Goal: Task Accomplishment & Management: Manage account settings

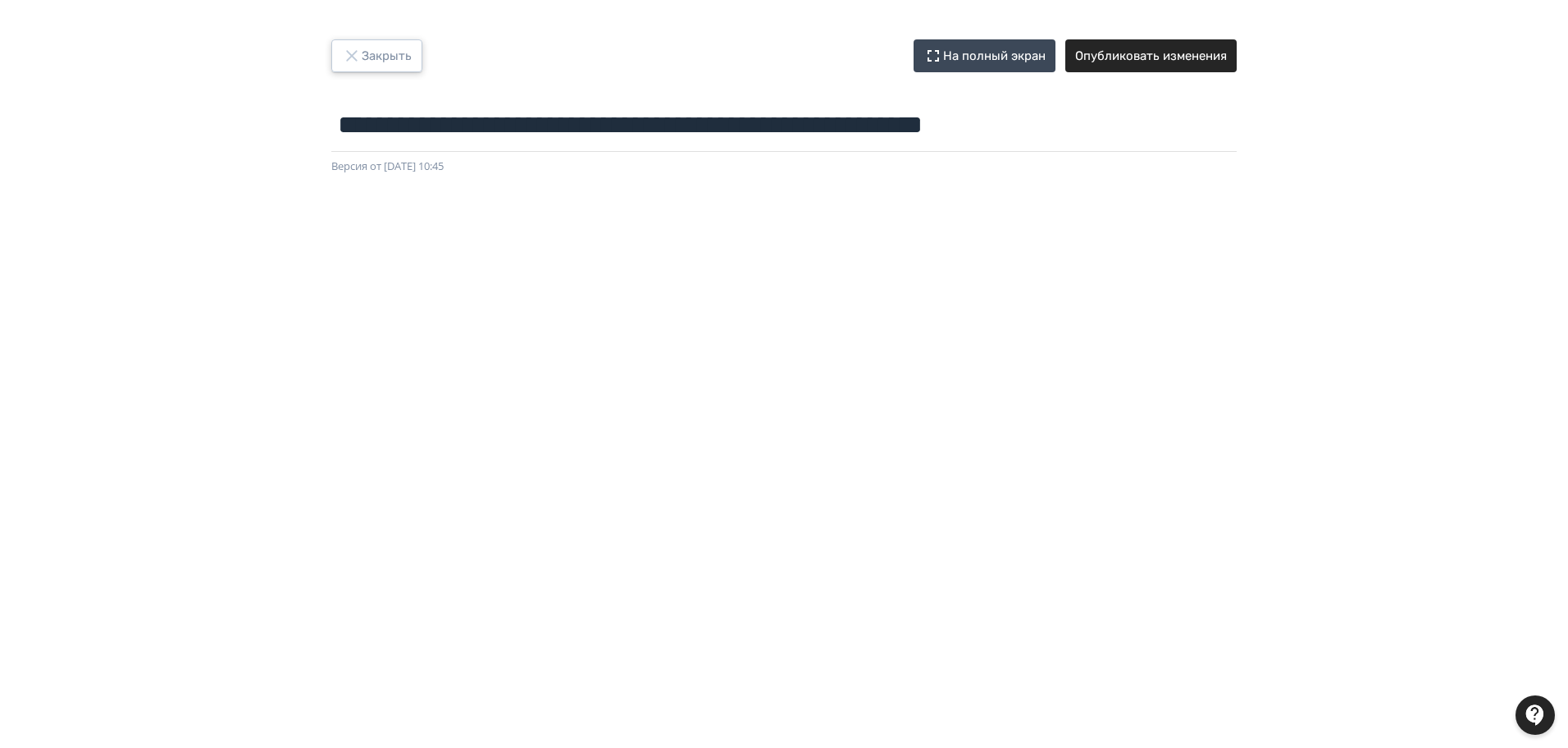
click at [387, 59] on button "Закрыть" at bounding box center [377, 56] width 91 height 33
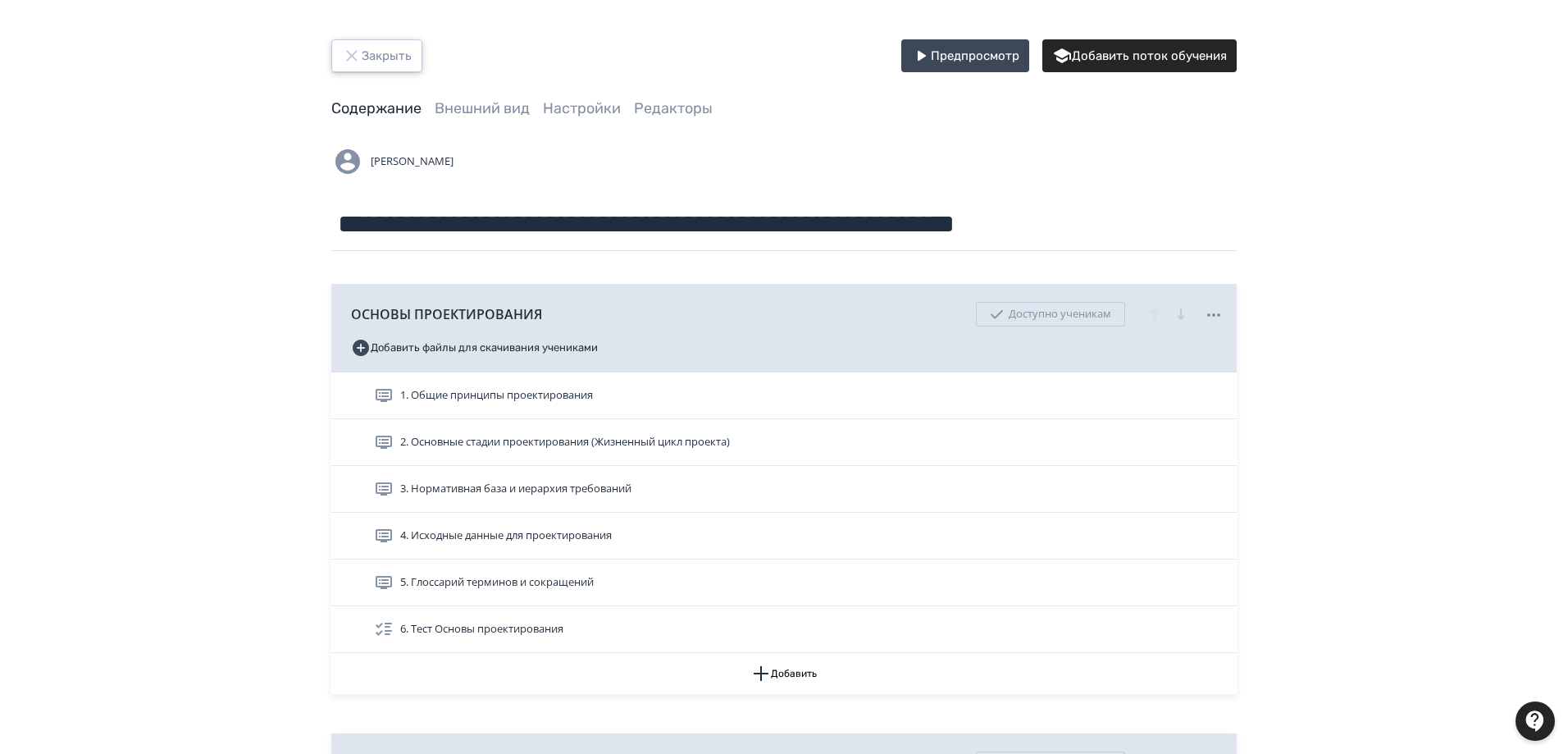
click at [360, 42] on button "Закрыть" at bounding box center [377, 56] width 91 height 33
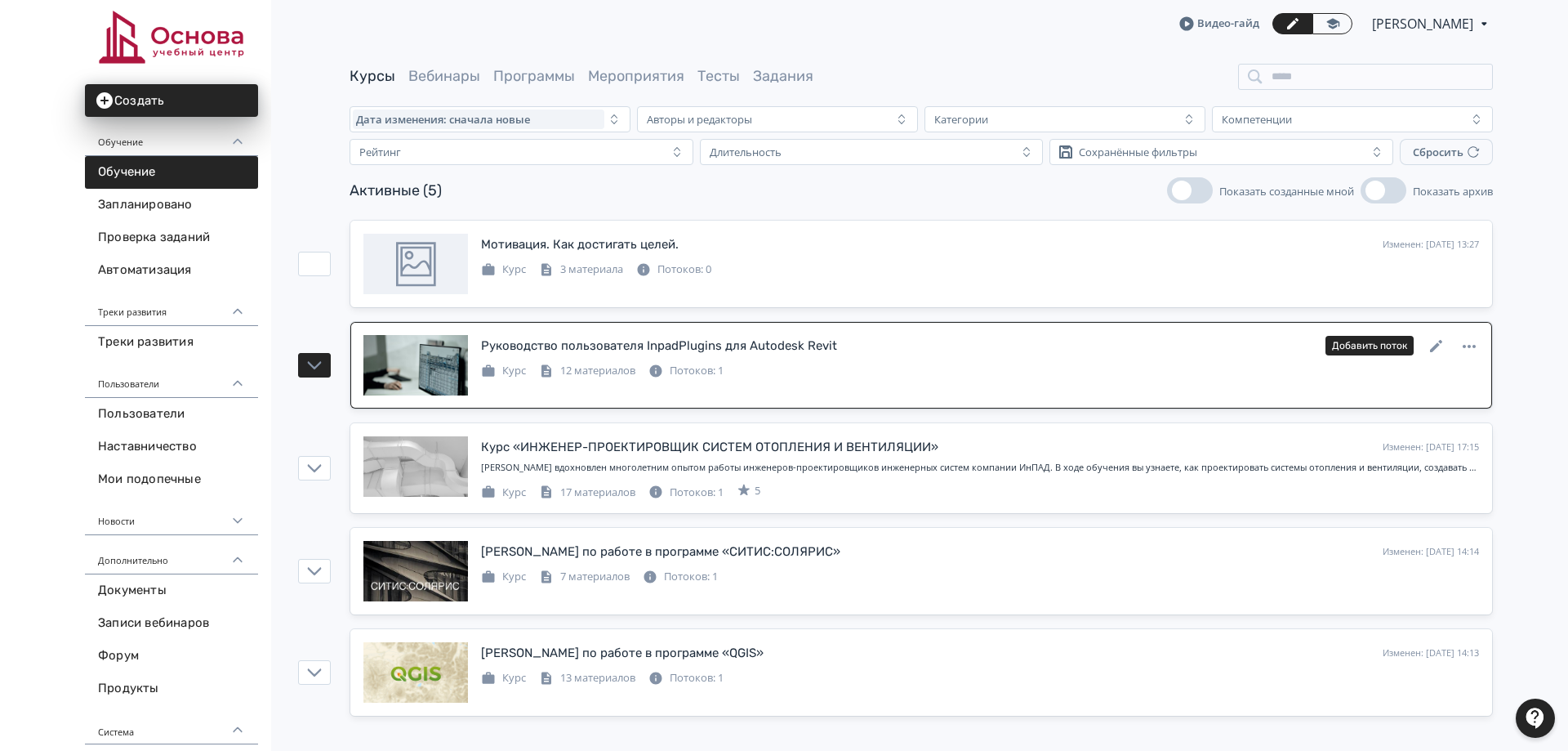
drag, startPoint x: 1430, startPoint y: 242, endPoint x: 1478, endPoint y: 339, distance: 108.2
click at [0, 0] on icon at bounding box center [0, 0] width 0 height 0
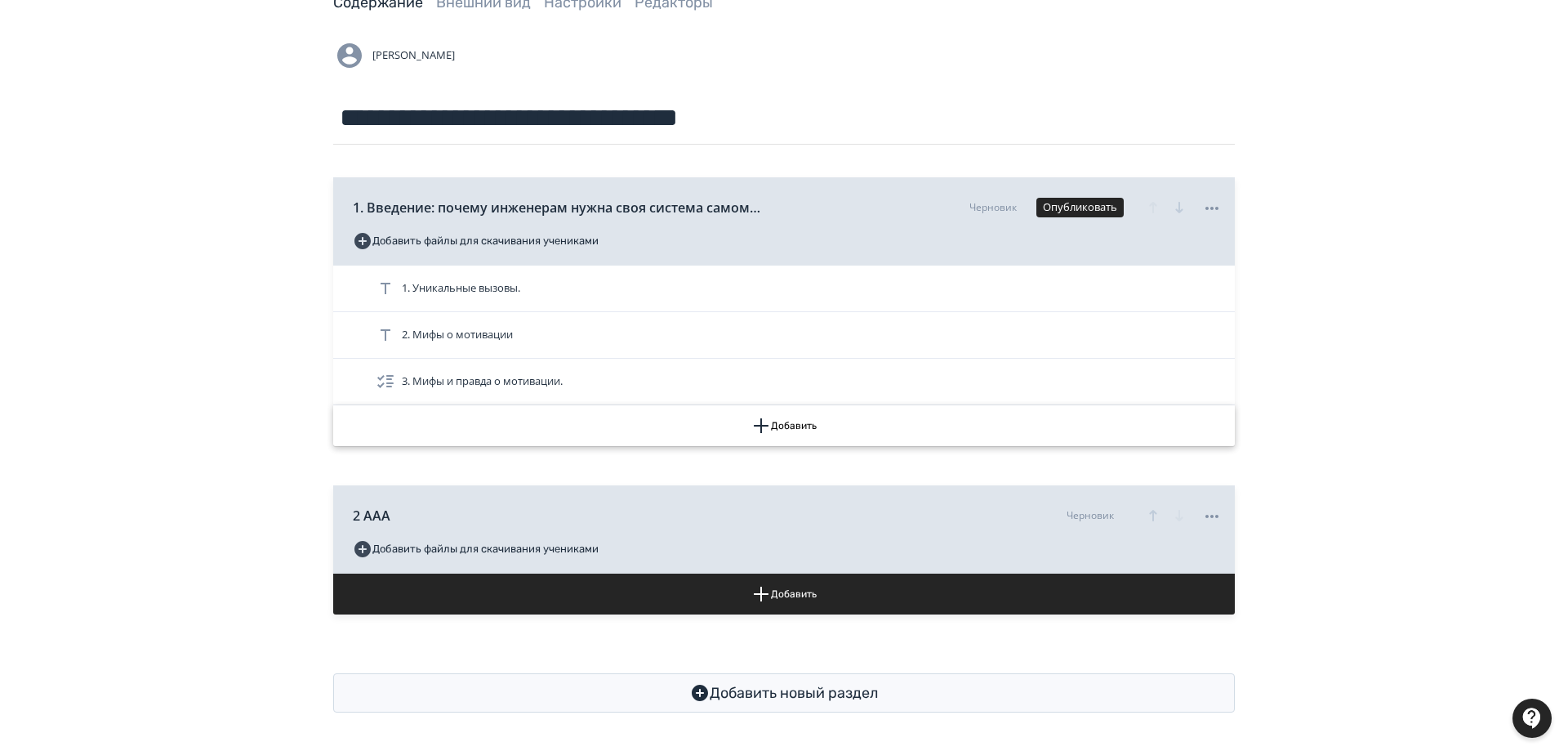
scroll to position [106, 0]
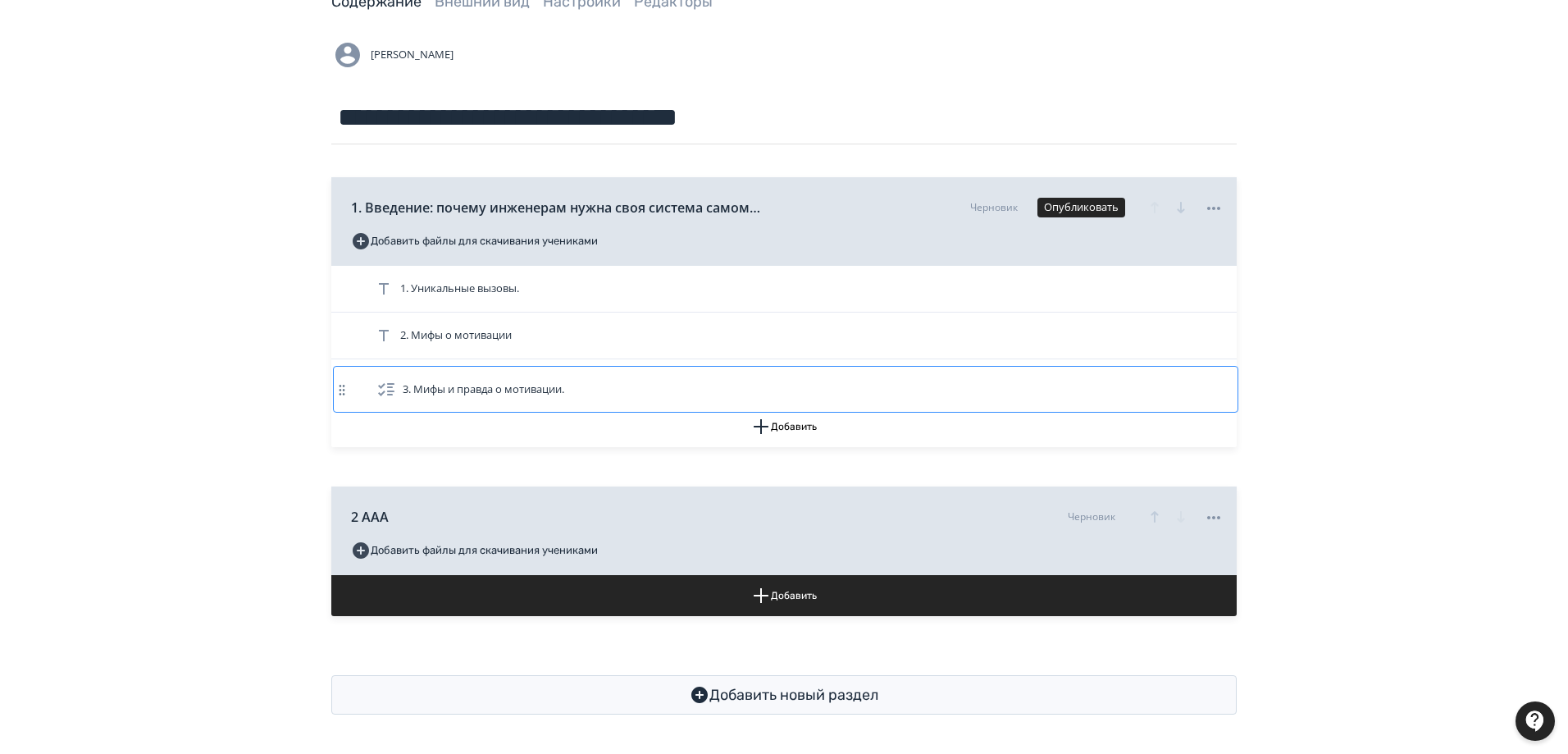
click at [343, 379] on div "1. Уникальные вызовы. 2. Мифы о мотивации 3. Мифы и правда о мотивации." at bounding box center [784, 336] width 906 height 140
click at [334, 376] on div "1. Уникальные вызовы. 2. Мифы о мотивации 3. Мифы и правда о мотивации." at bounding box center [784, 336] width 906 height 140
click at [341, 381] on icon at bounding box center [340, 382] width 17 height 17
click at [334, 380] on icon at bounding box center [340, 382] width 17 height 17
click at [791, 420] on button "Добавить" at bounding box center [784, 426] width 906 height 41
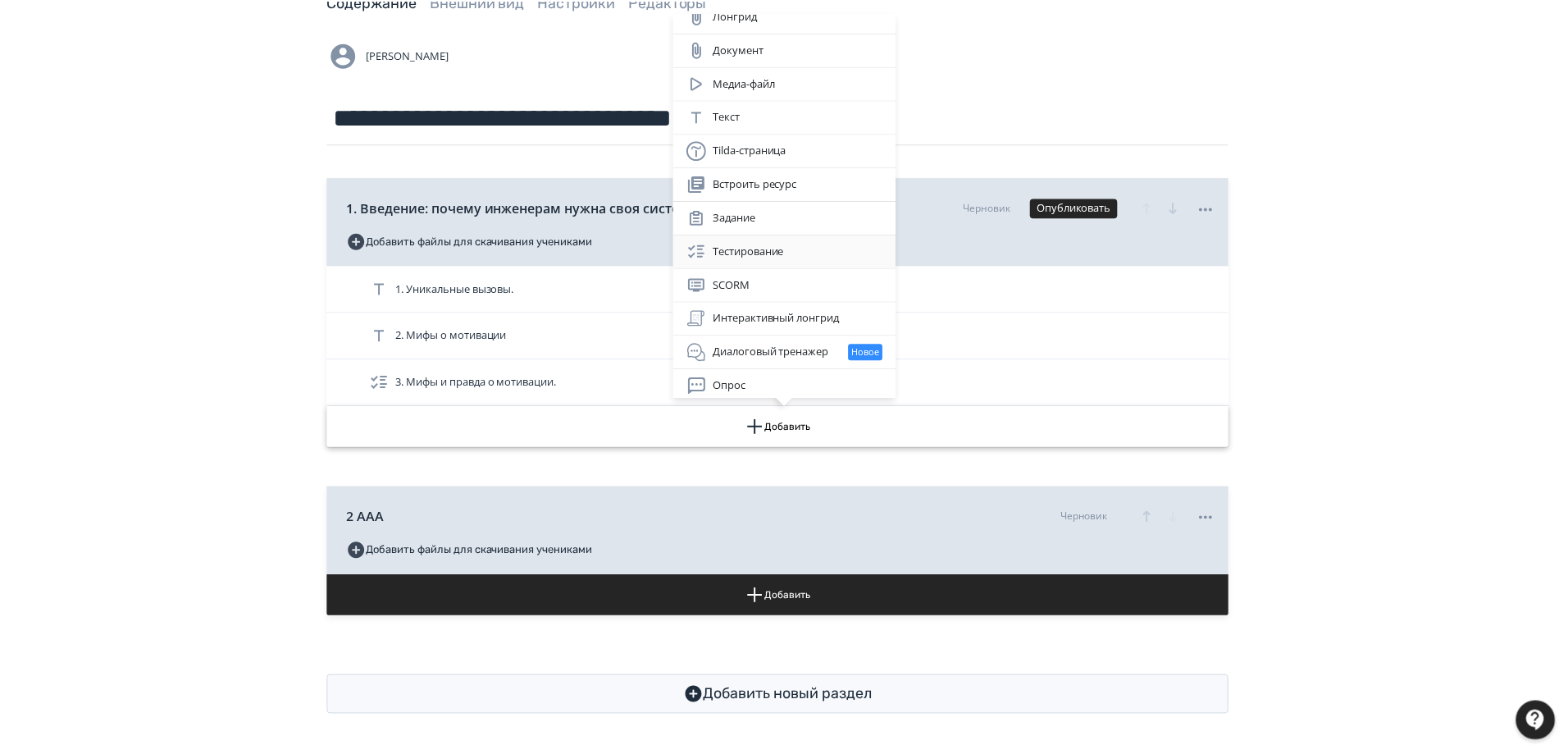
scroll to position [18, 0]
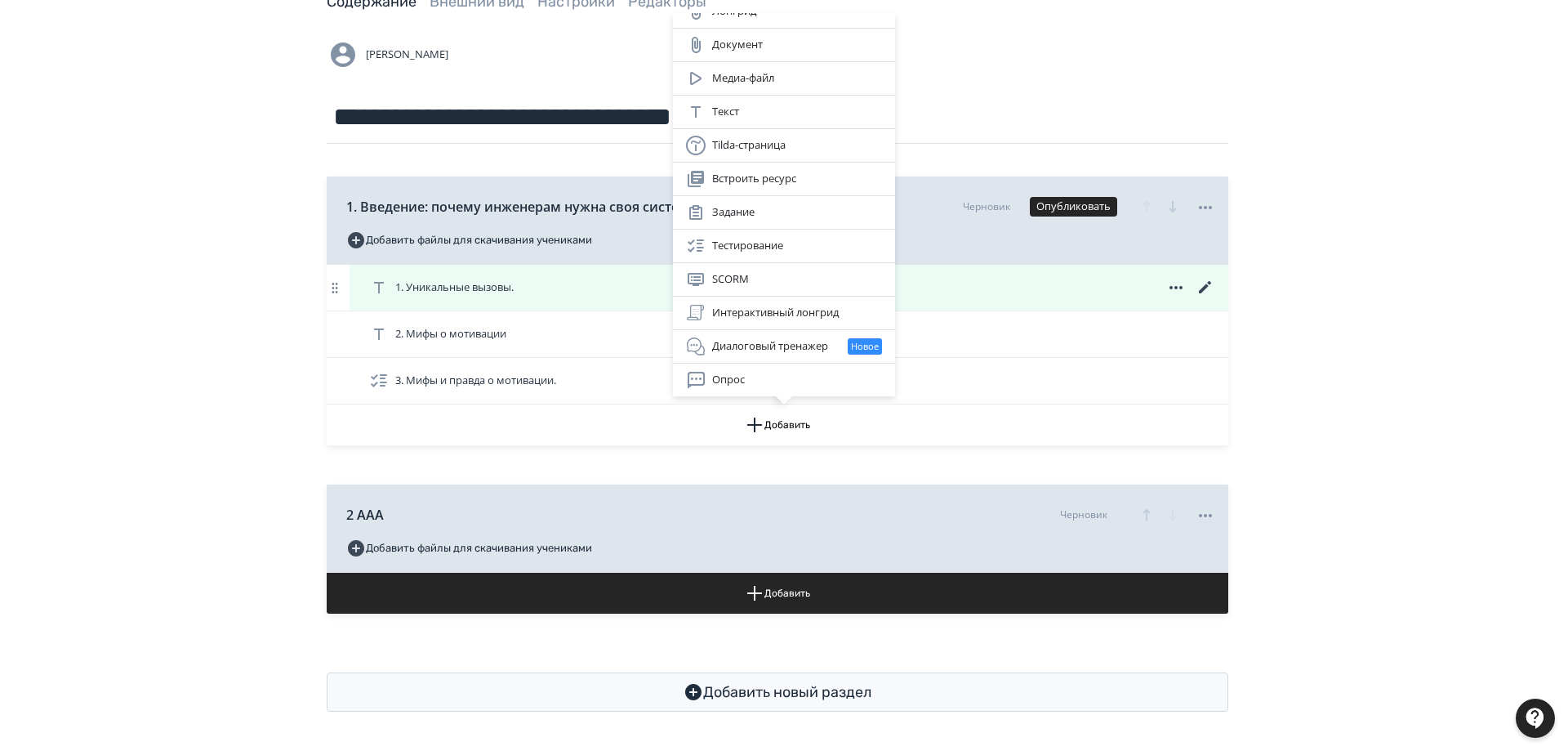
click at [434, 278] on div "Лонгрид Документ Медиа-файл Текст Tilda-страница Встроить ресурс Задание Тестир…" at bounding box center [784, 375] width 1568 height 751
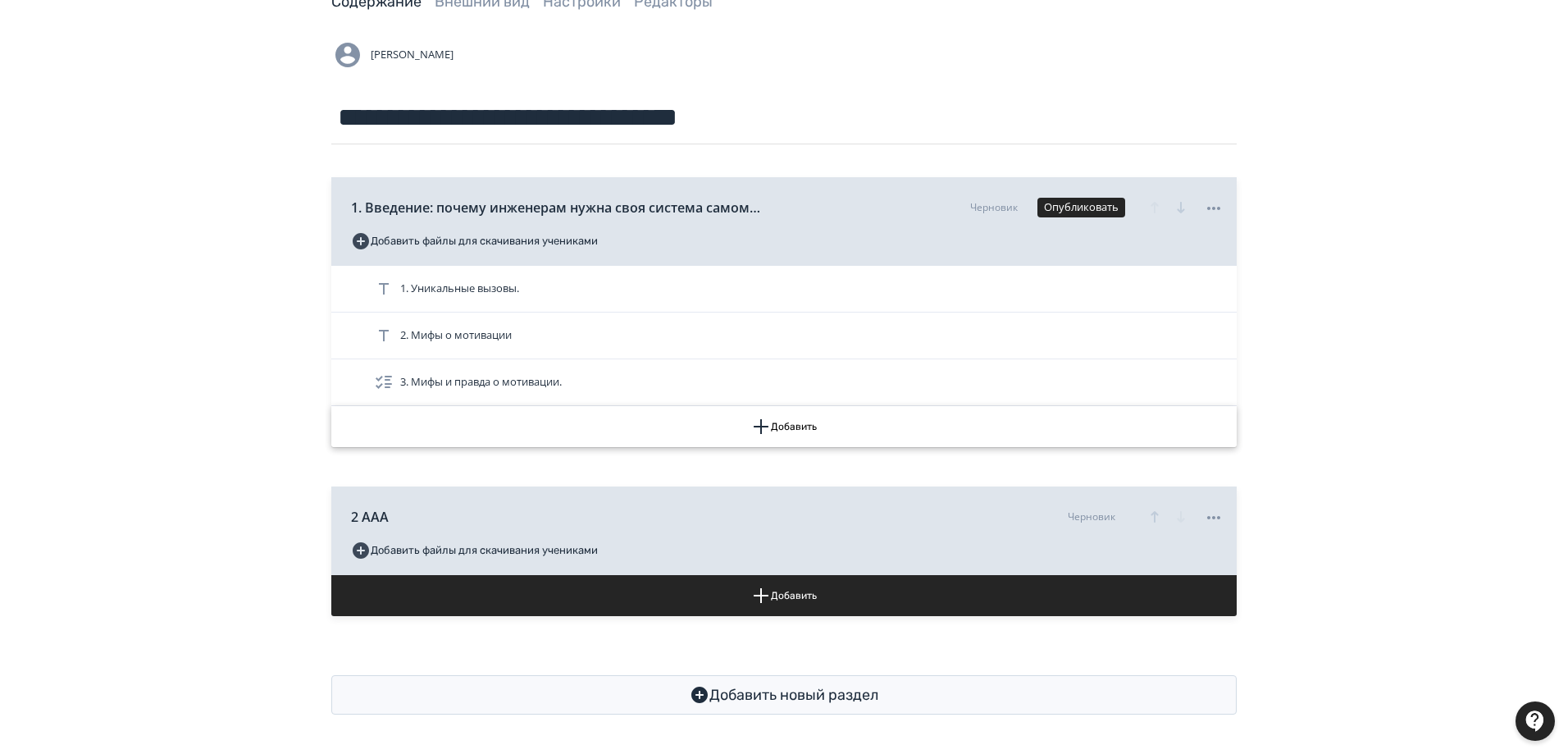
click at [791, 424] on button "Добавить" at bounding box center [784, 426] width 906 height 41
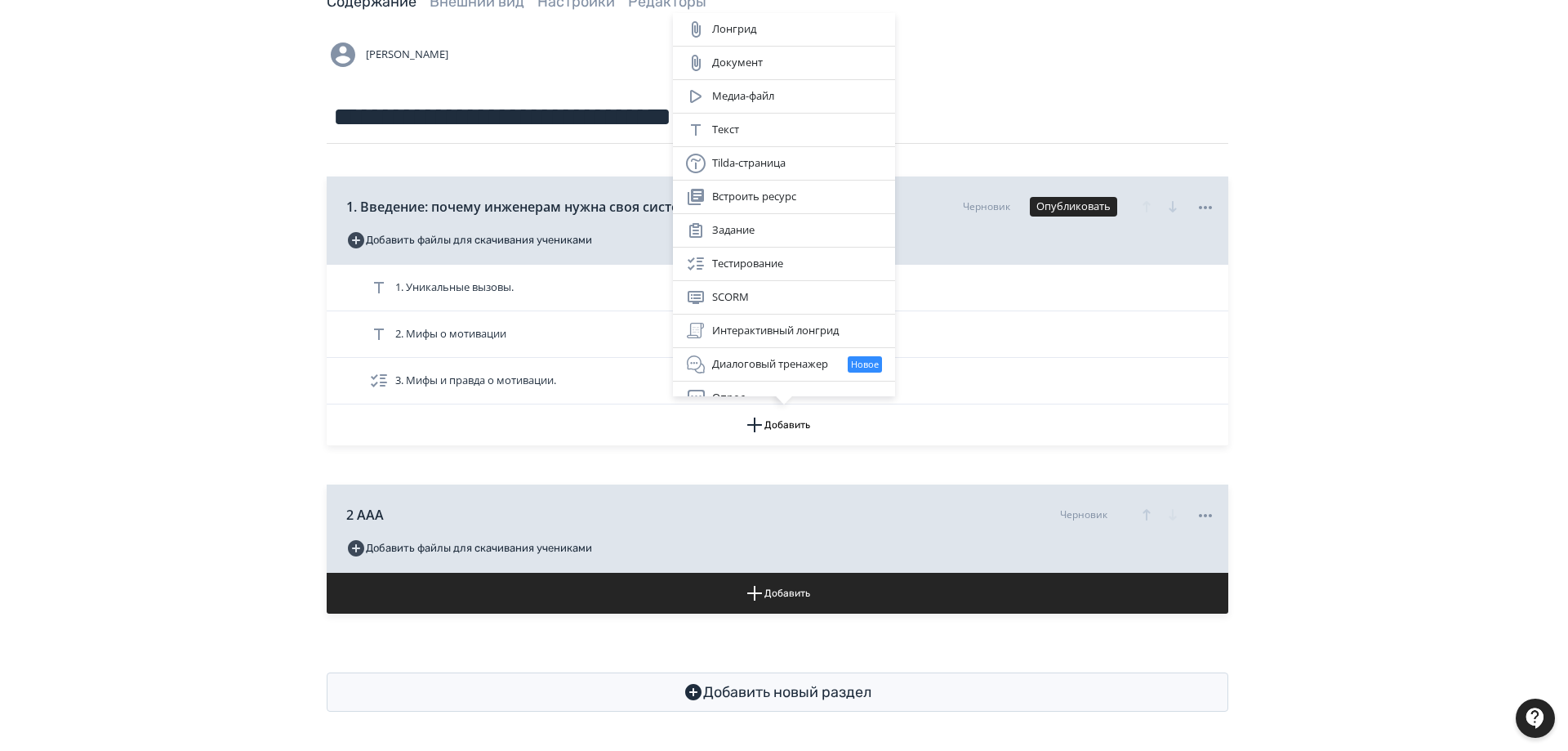
click at [767, 434] on div "Лонгрид Документ Медиа-файл Текст Tilda-страница Встроить ресурс Задание Тестир…" at bounding box center [784, 425] width 902 height 41
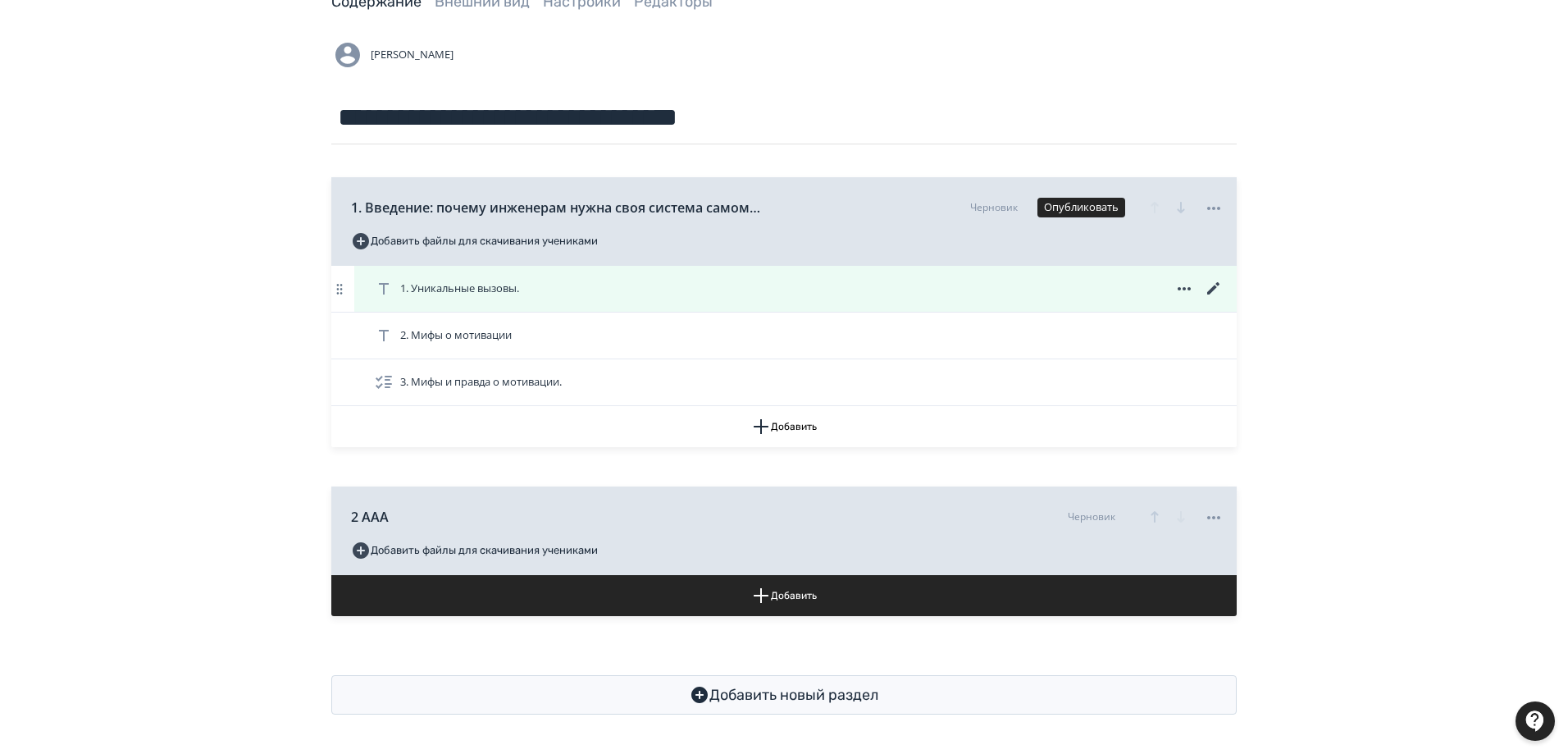
click at [1222, 292] on icon at bounding box center [1214, 288] width 19 height 19
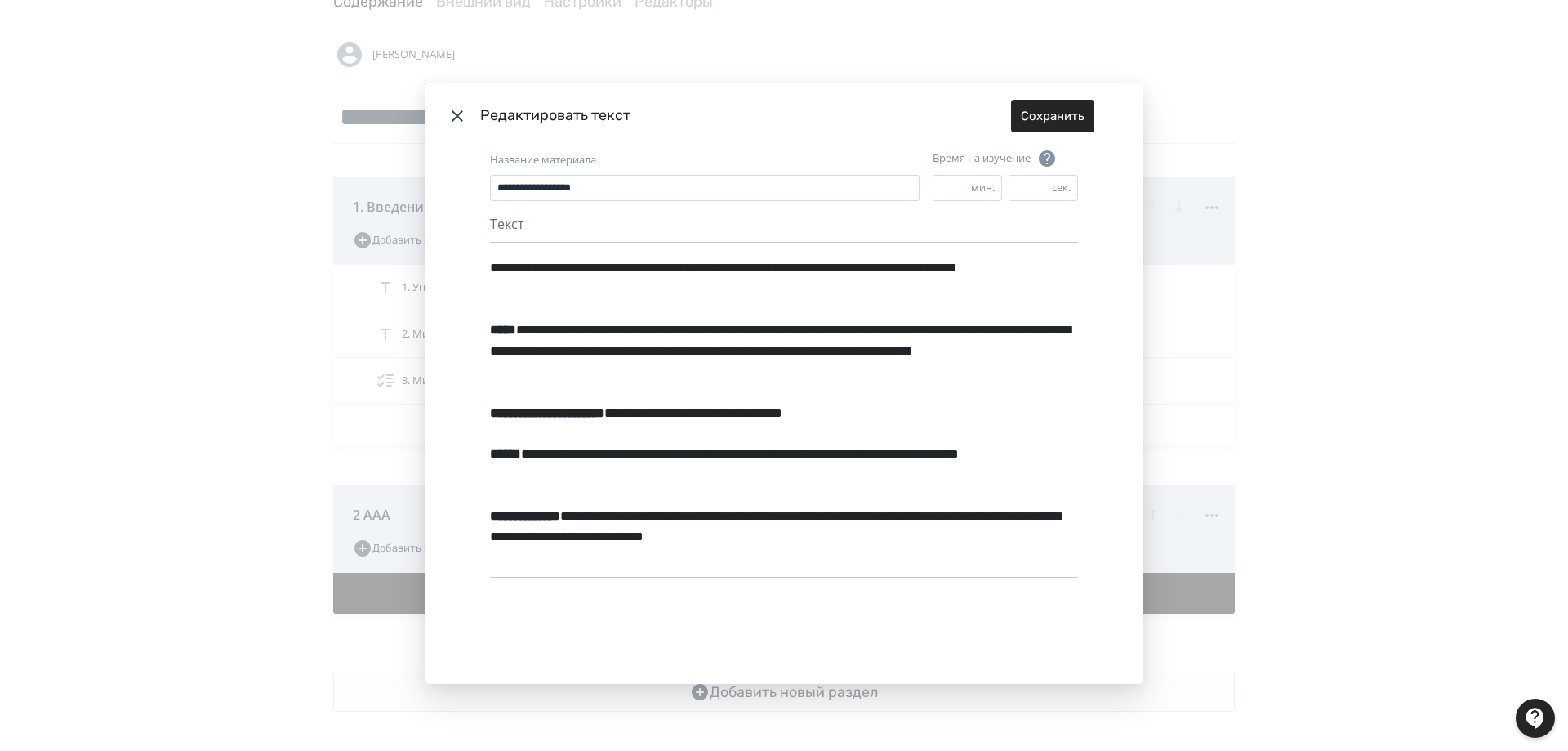
click at [455, 119] on icon "Modal" at bounding box center [456, 116] width 19 height 19
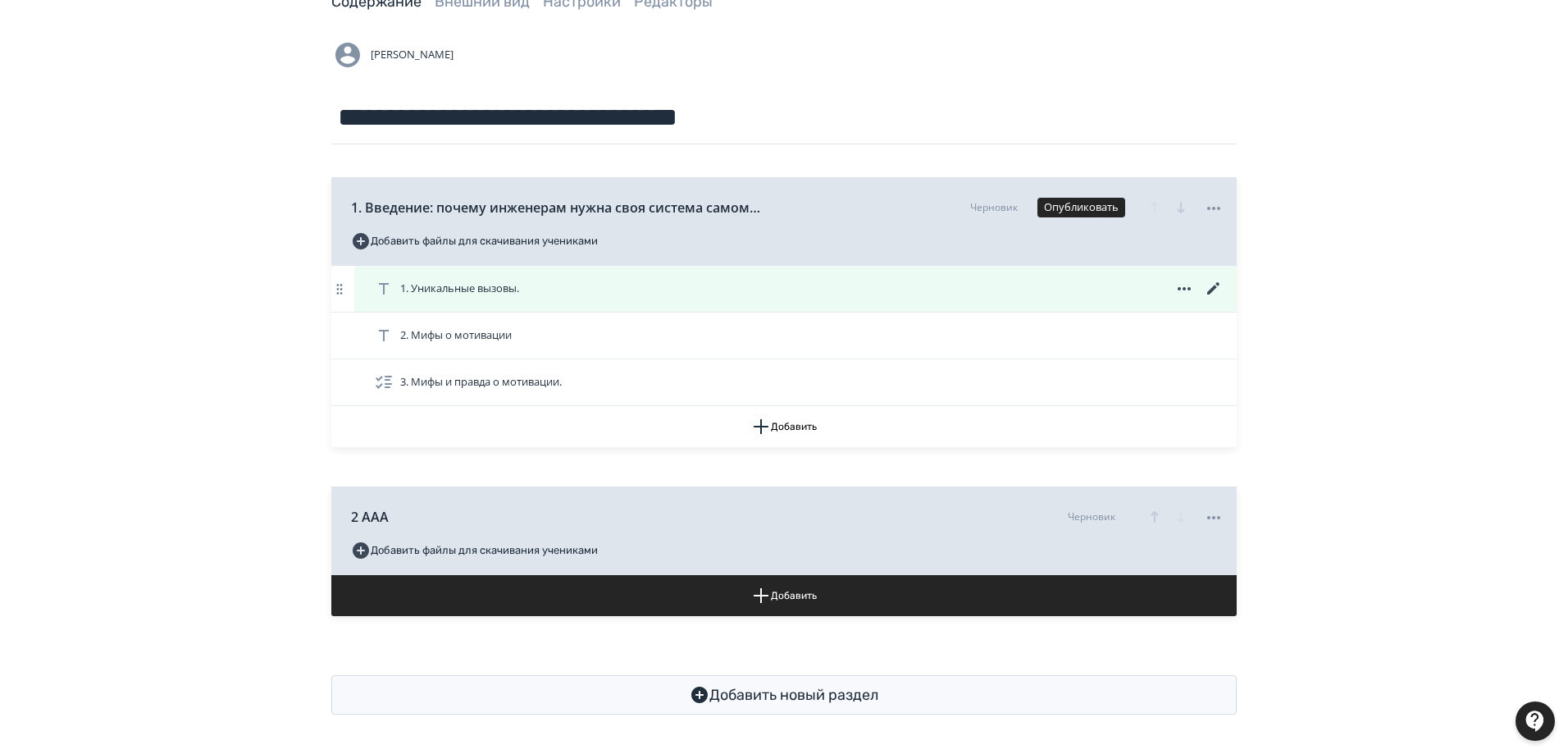
click at [462, 290] on span "1. Уникальные вызовы." at bounding box center [459, 289] width 119 height 17
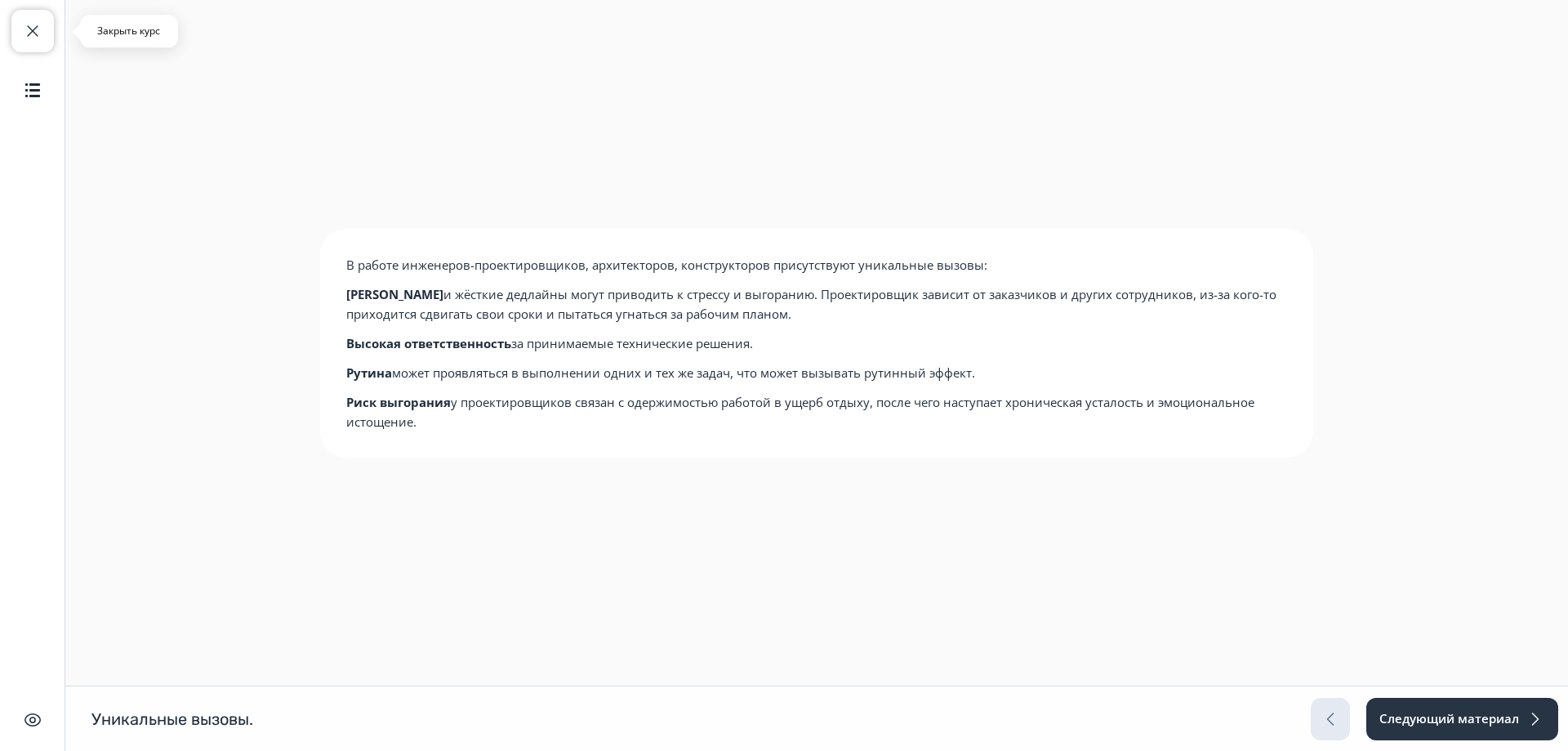
click at [36, 30] on span "button" at bounding box center [32, 30] width 19 height 19
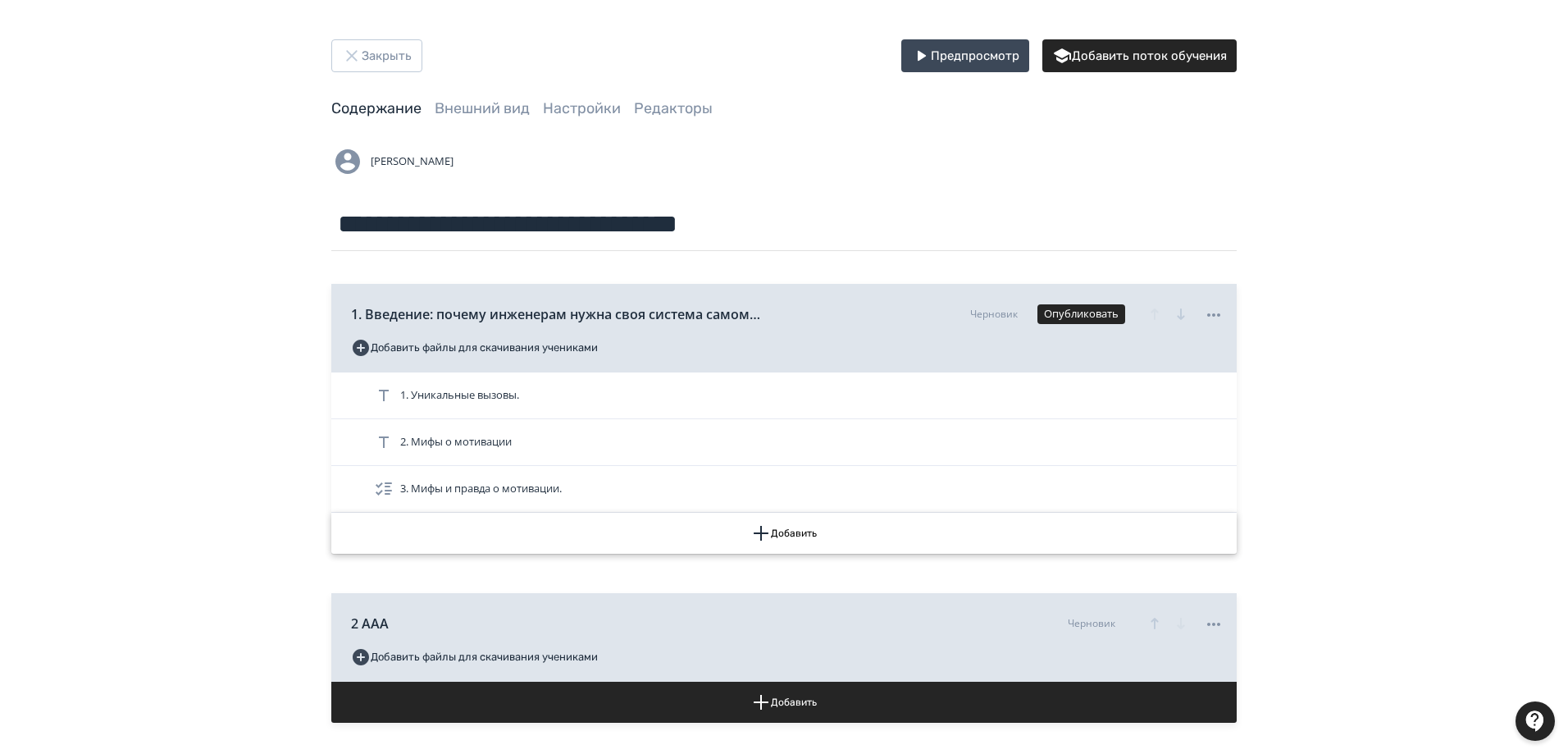
click at [810, 525] on button "Добавить" at bounding box center [784, 533] width 906 height 41
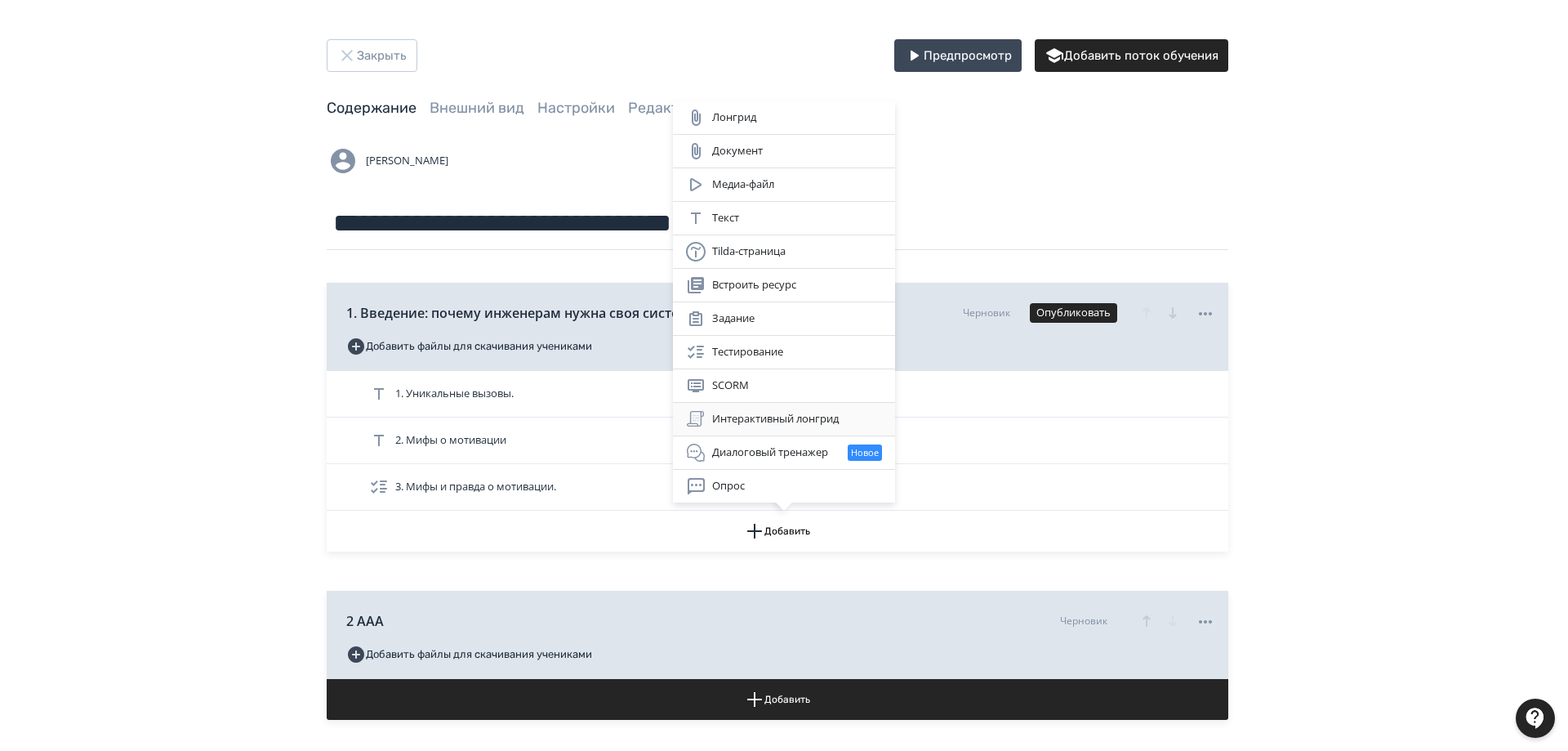
click at [788, 415] on div "Интерактивный лонгрид" at bounding box center [784, 418] width 196 height 19
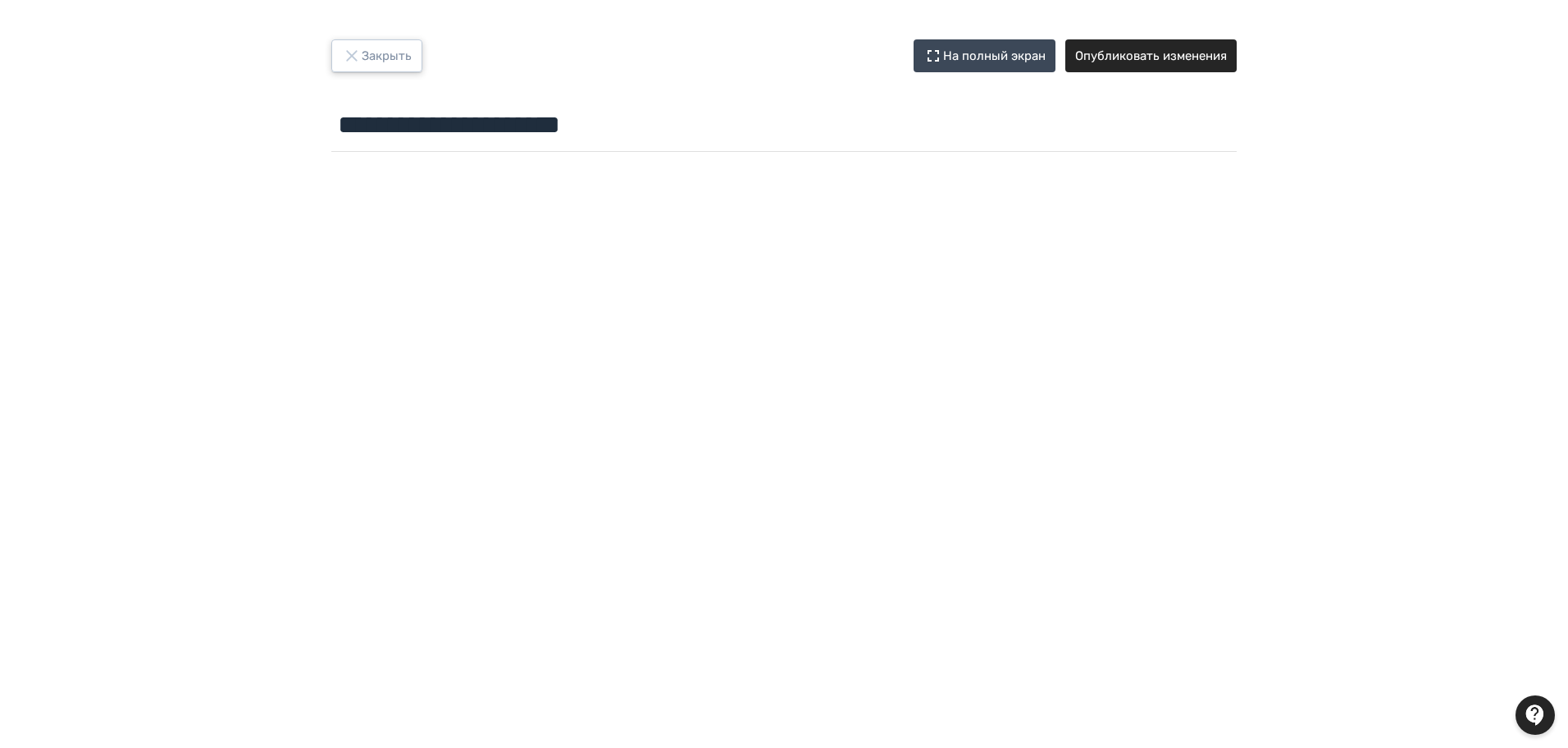
click at [376, 57] on button "Закрыть" at bounding box center [377, 56] width 91 height 33
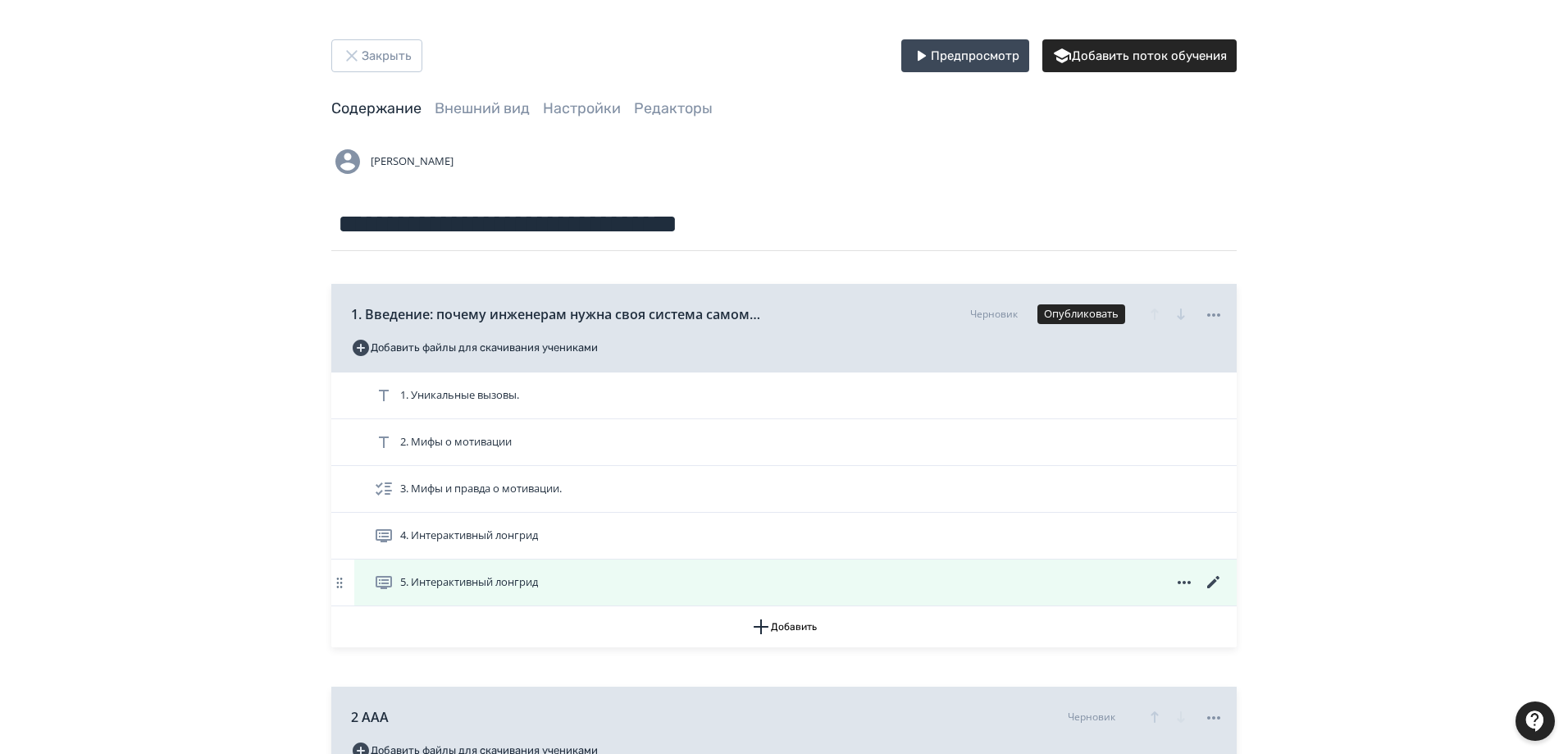
click at [1191, 586] on icon at bounding box center [1184, 582] width 19 height 19
drag, startPoint x: 1186, startPoint y: 573, endPoint x: 1176, endPoint y: 586, distance: 16.4
click at [1184, 573] on div "Удалить" at bounding box center [1187, 582] width 19 height 19
click at [1218, 582] on icon at bounding box center [1214, 582] width 19 height 19
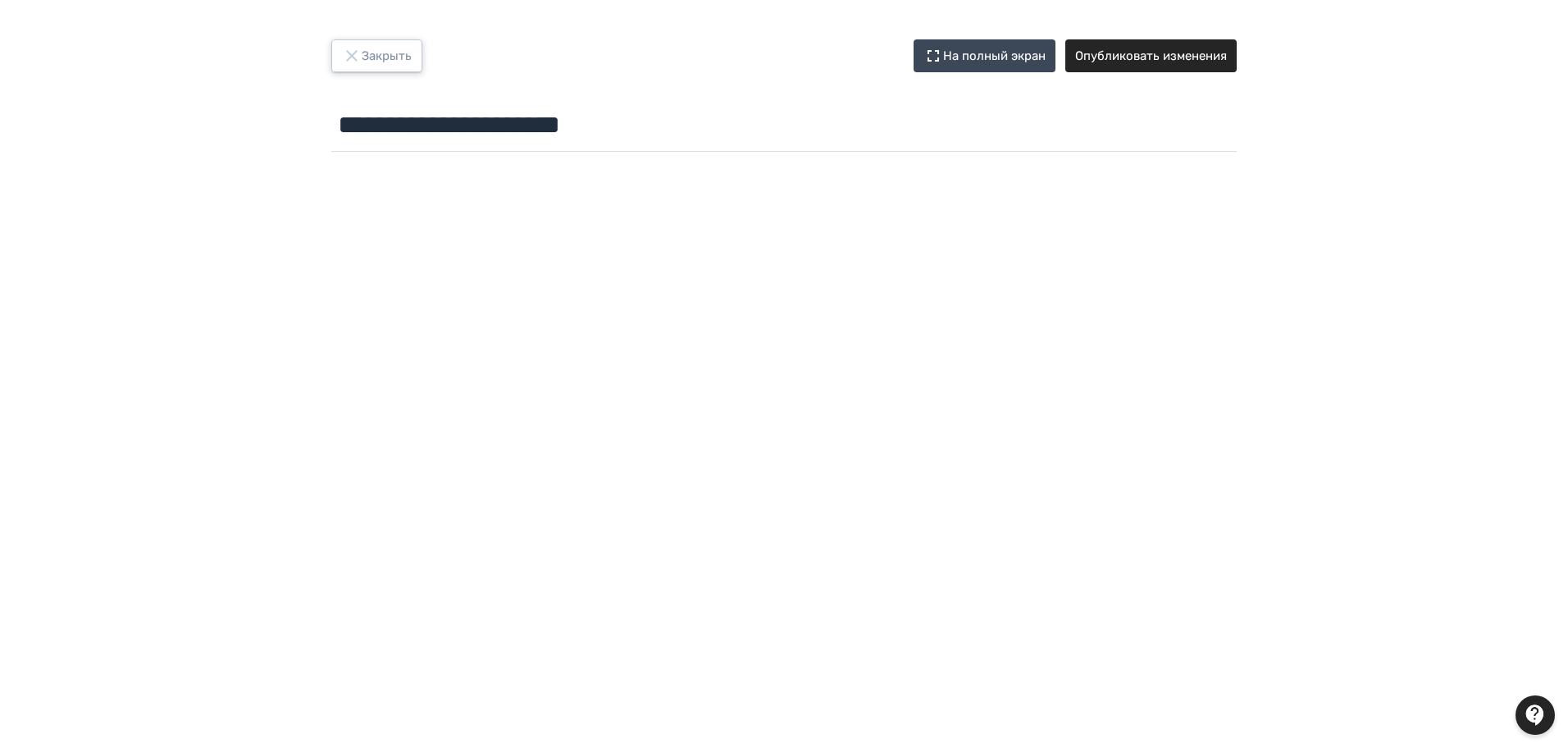
click at [381, 49] on button "Закрыть" at bounding box center [377, 56] width 91 height 33
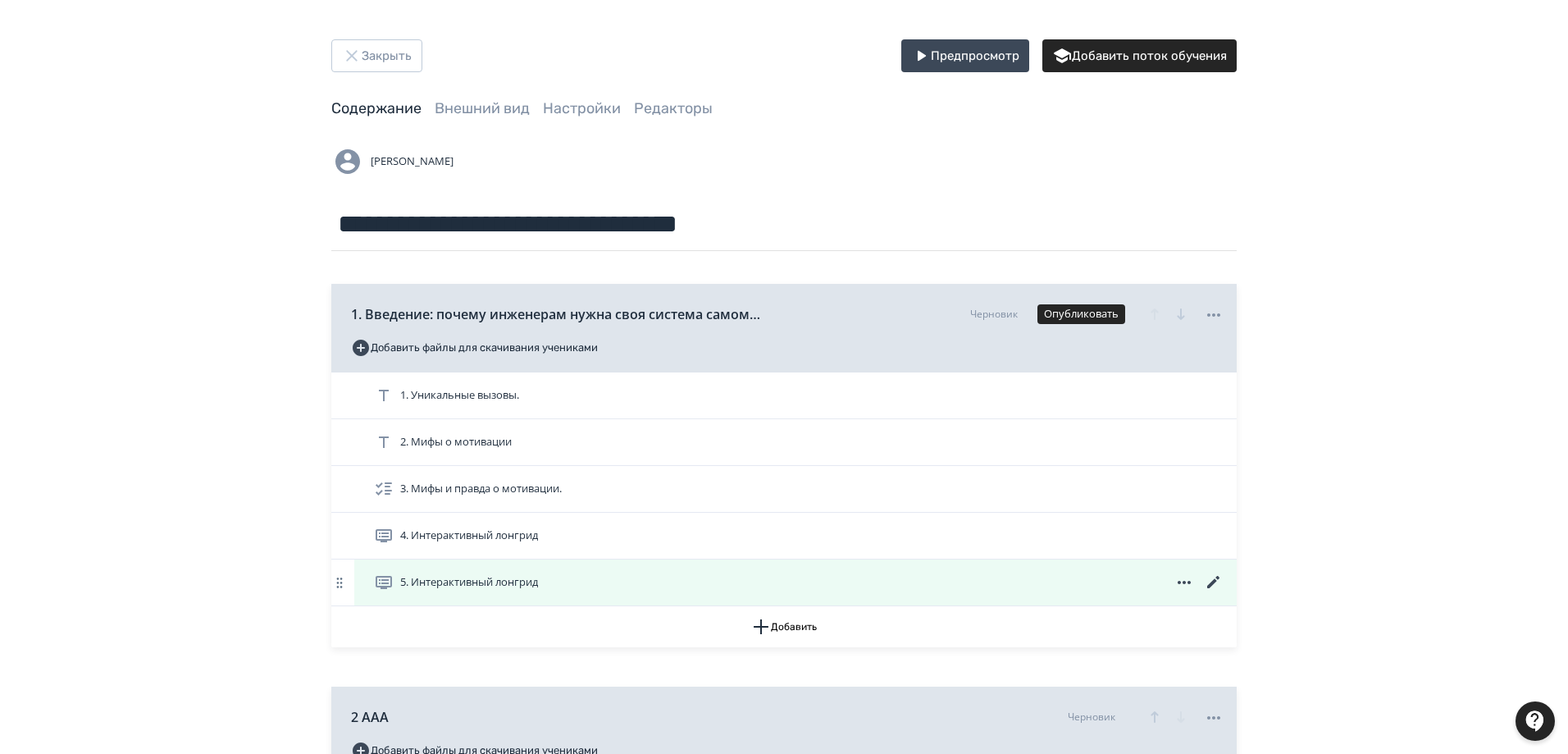
click at [1190, 583] on icon at bounding box center [1184, 582] width 19 height 19
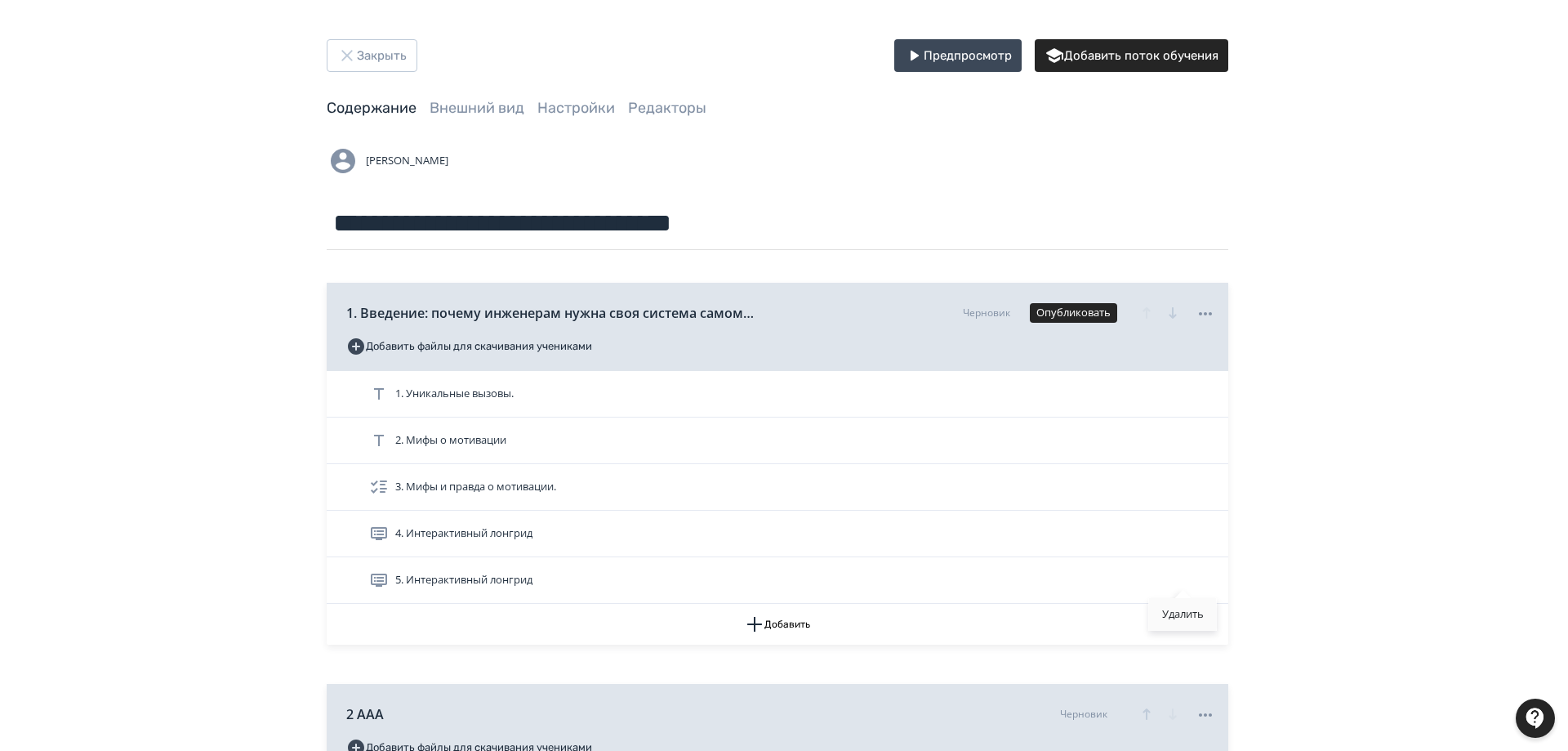
click at [1181, 617] on div "Удалить" at bounding box center [1182, 614] width 68 height 33
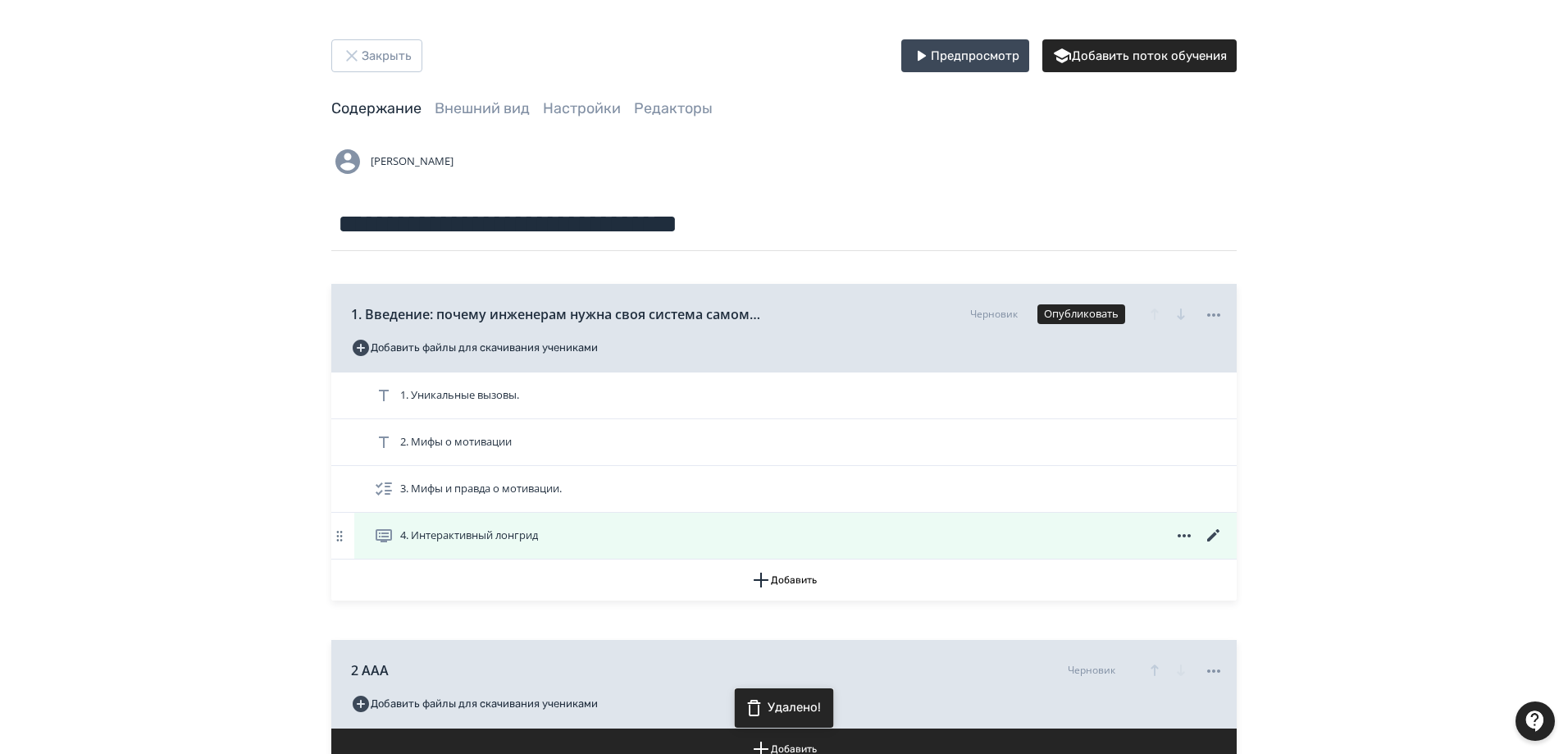
click at [1191, 532] on icon at bounding box center [1184, 535] width 19 height 19
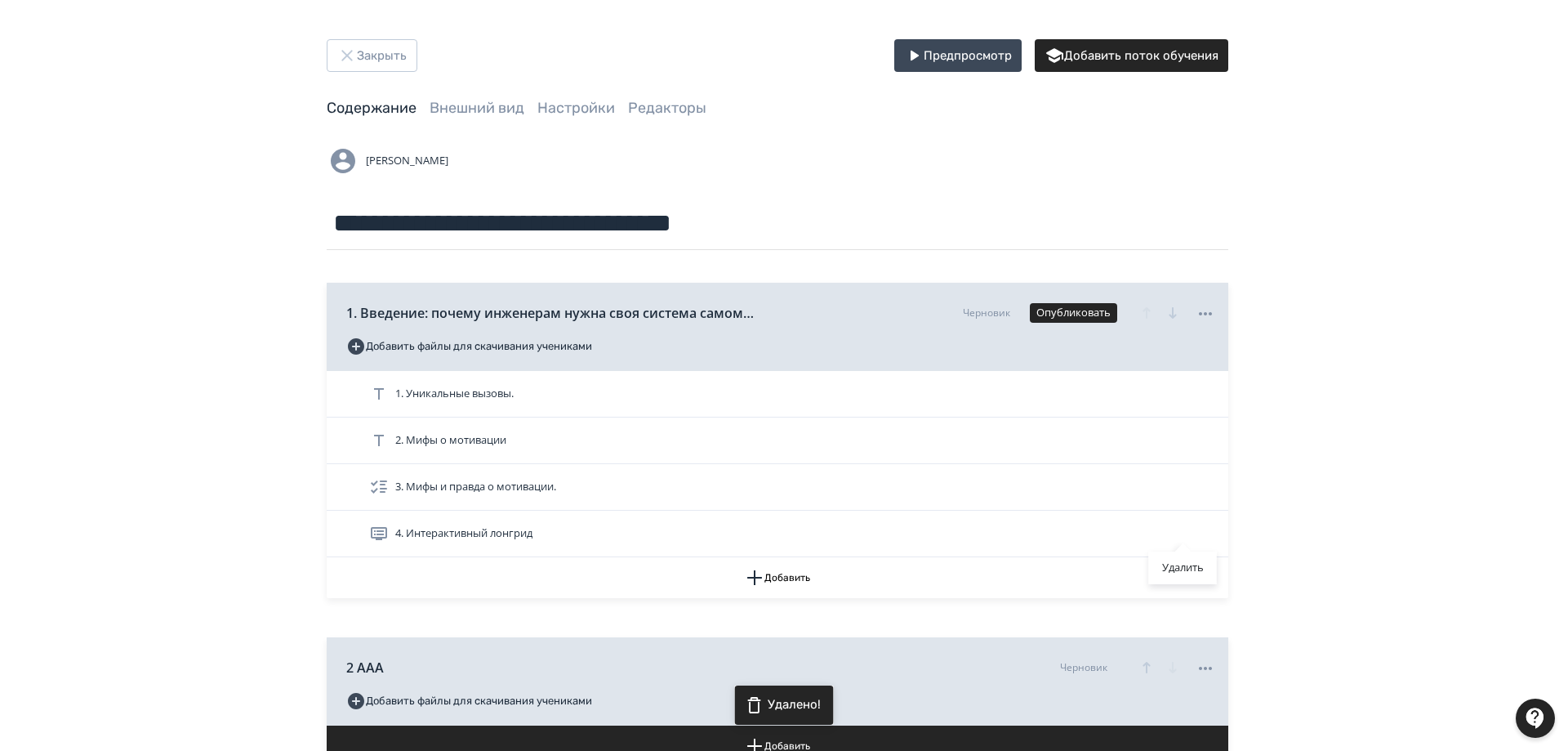
click at [977, 530] on div "Удалить" at bounding box center [784, 375] width 1568 height 751
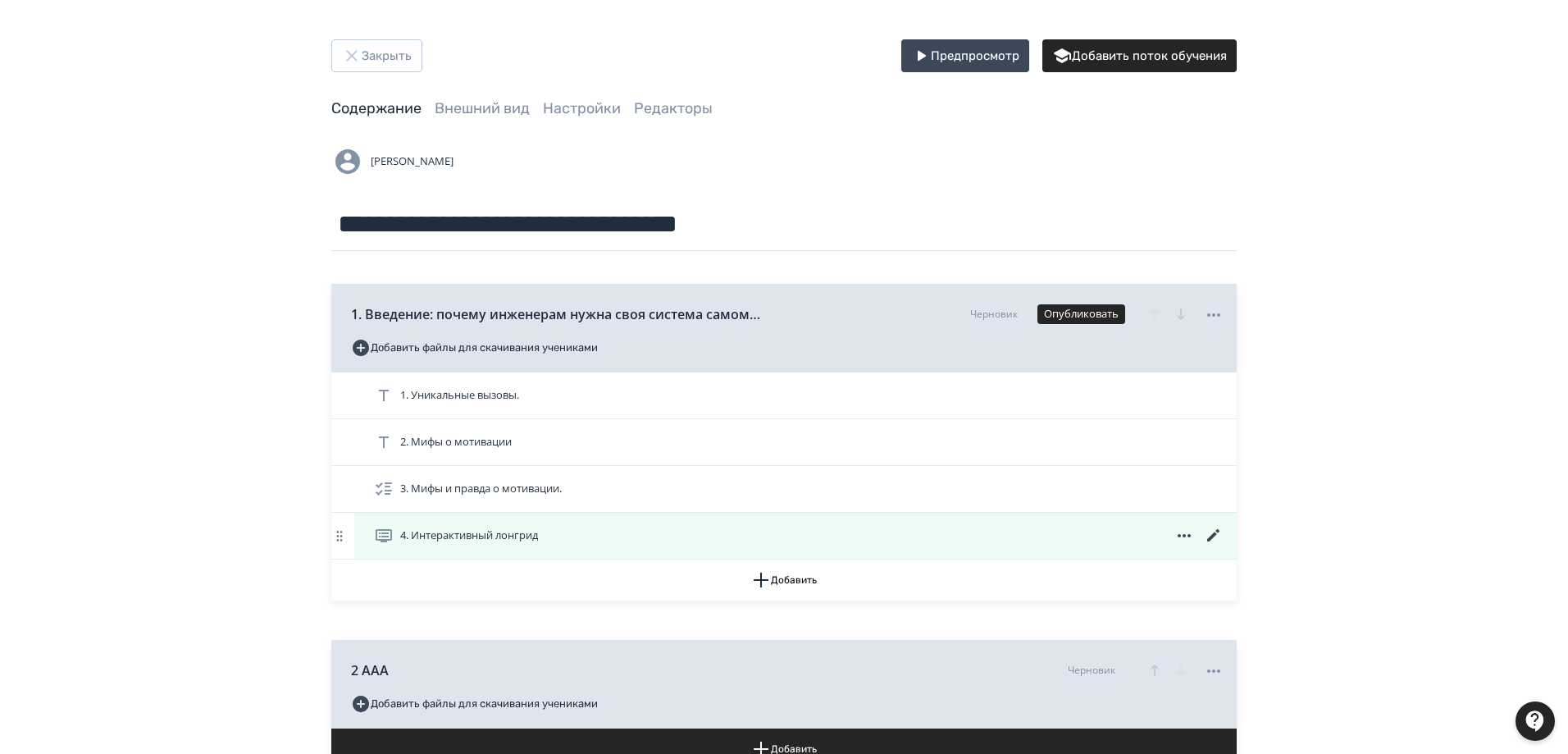
click at [1184, 537] on icon at bounding box center [1184, 536] width 13 height 4
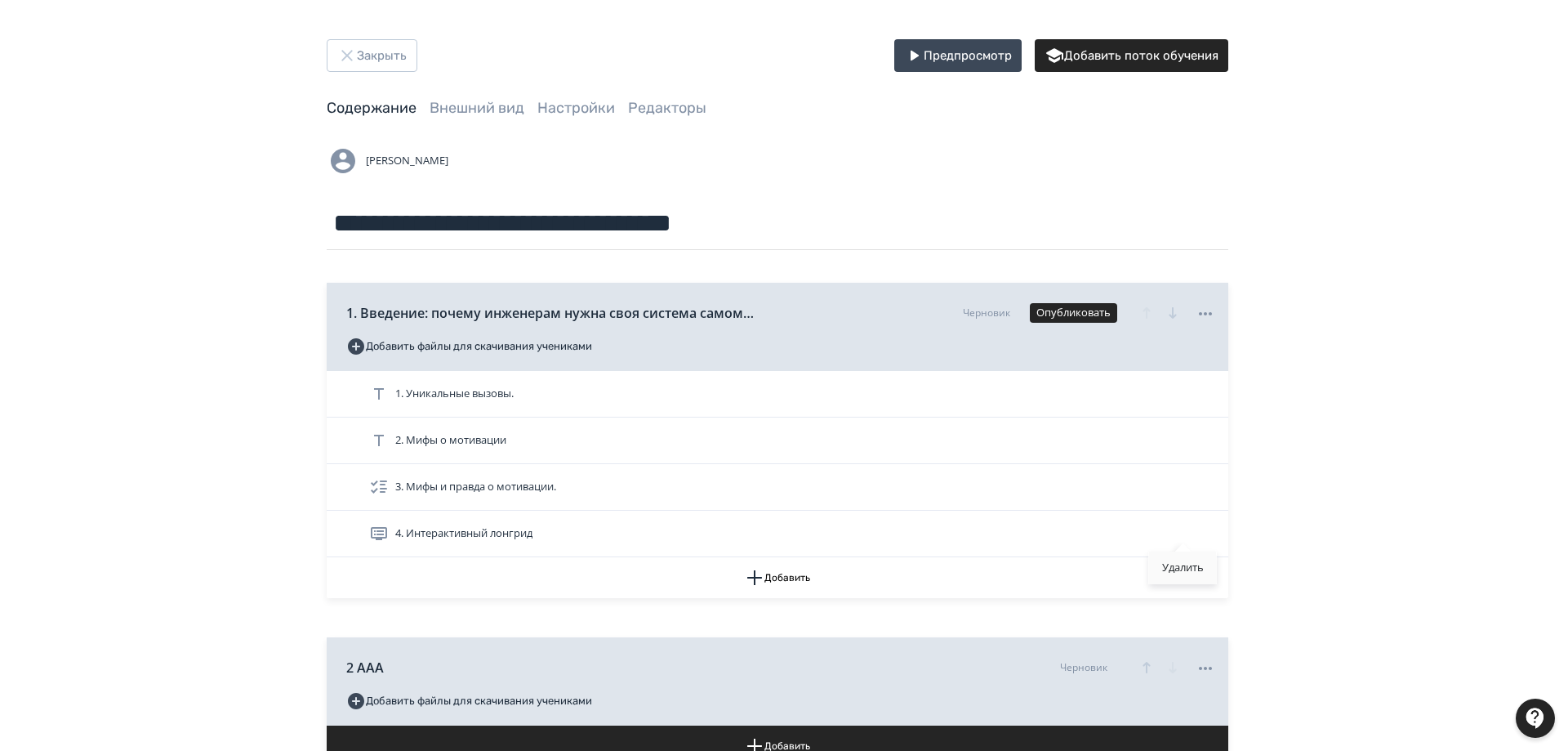
click at [1177, 568] on div "Удалить" at bounding box center [1182, 568] width 68 height 33
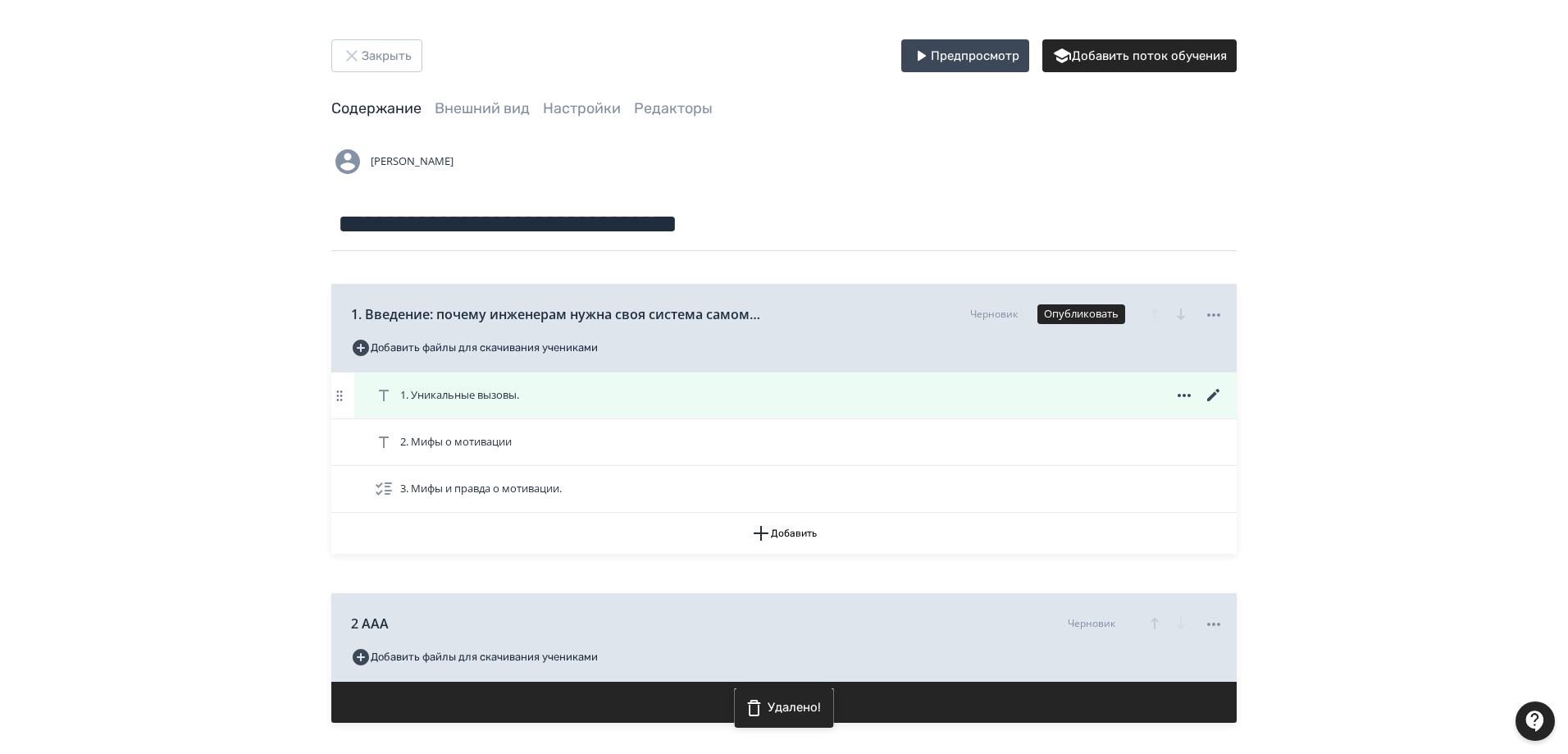
click at [480, 395] on span "1. Уникальные вызовы." at bounding box center [459, 396] width 119 height 17
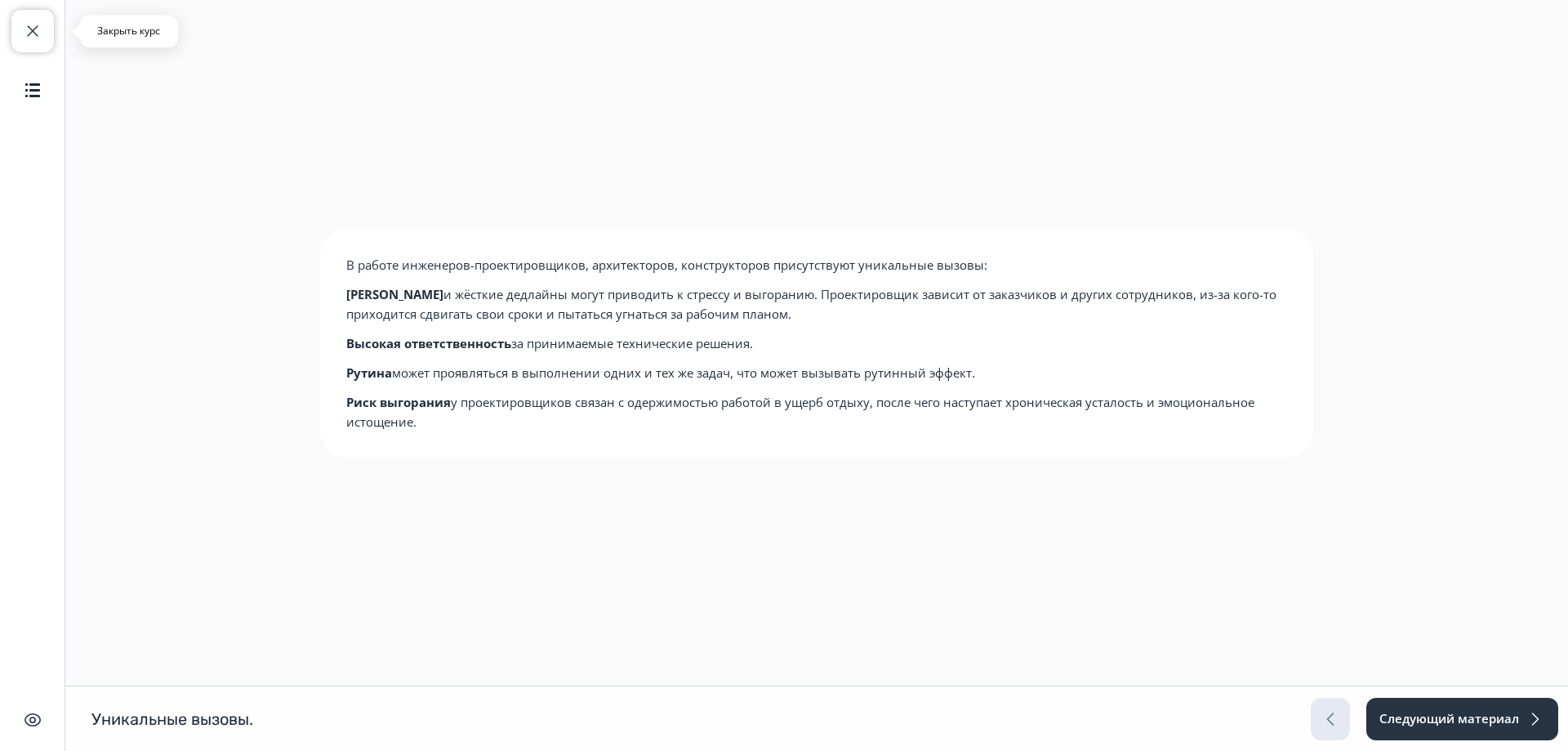
drag, startPoint x: 35, startPoint y: 16, endPoint x: 106, endPoint y: 33, distance: 73.0
click at [34, 17] on button "Закрыть курс" at bounding box center [32, 31] width 42 height 42
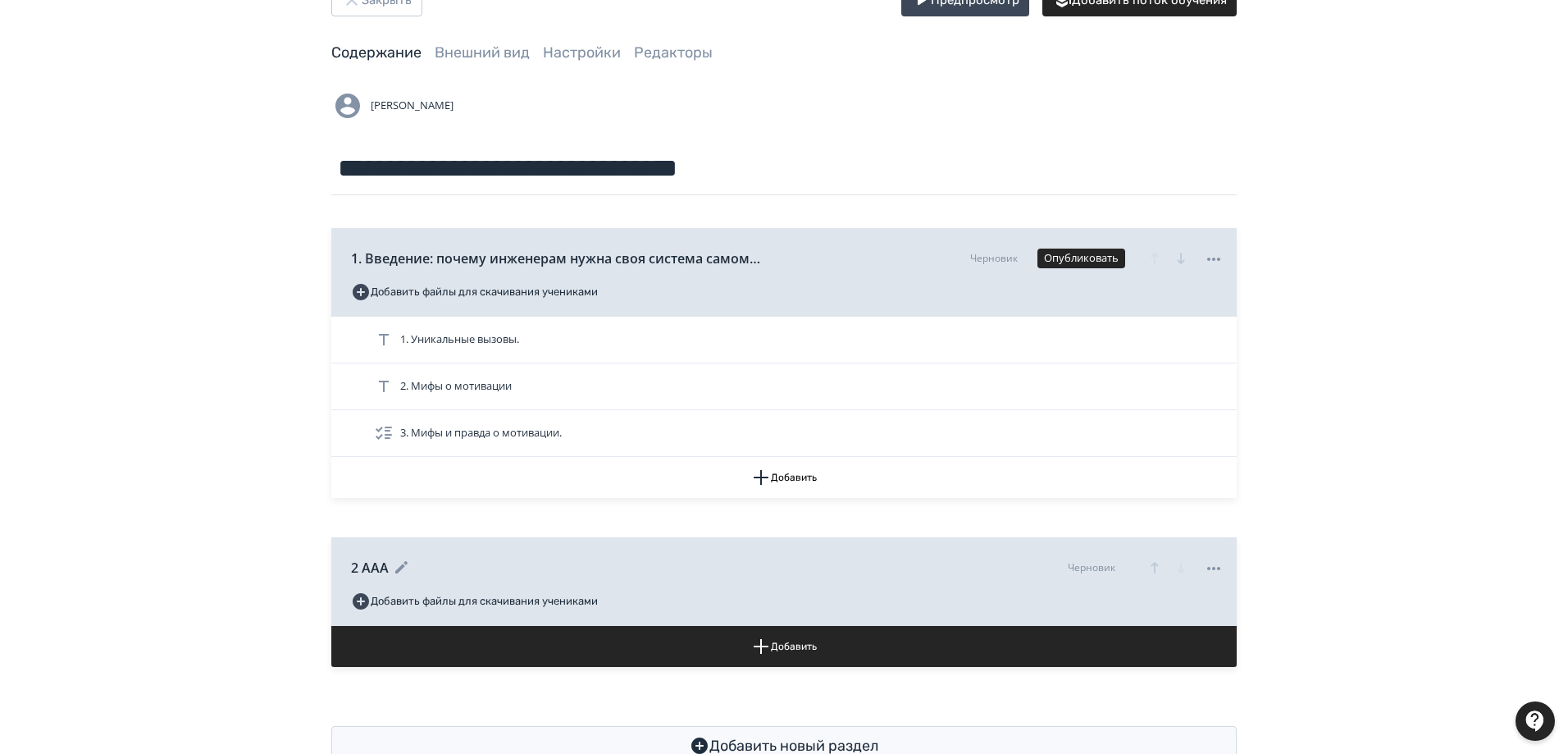
scroll to position [107, 0]
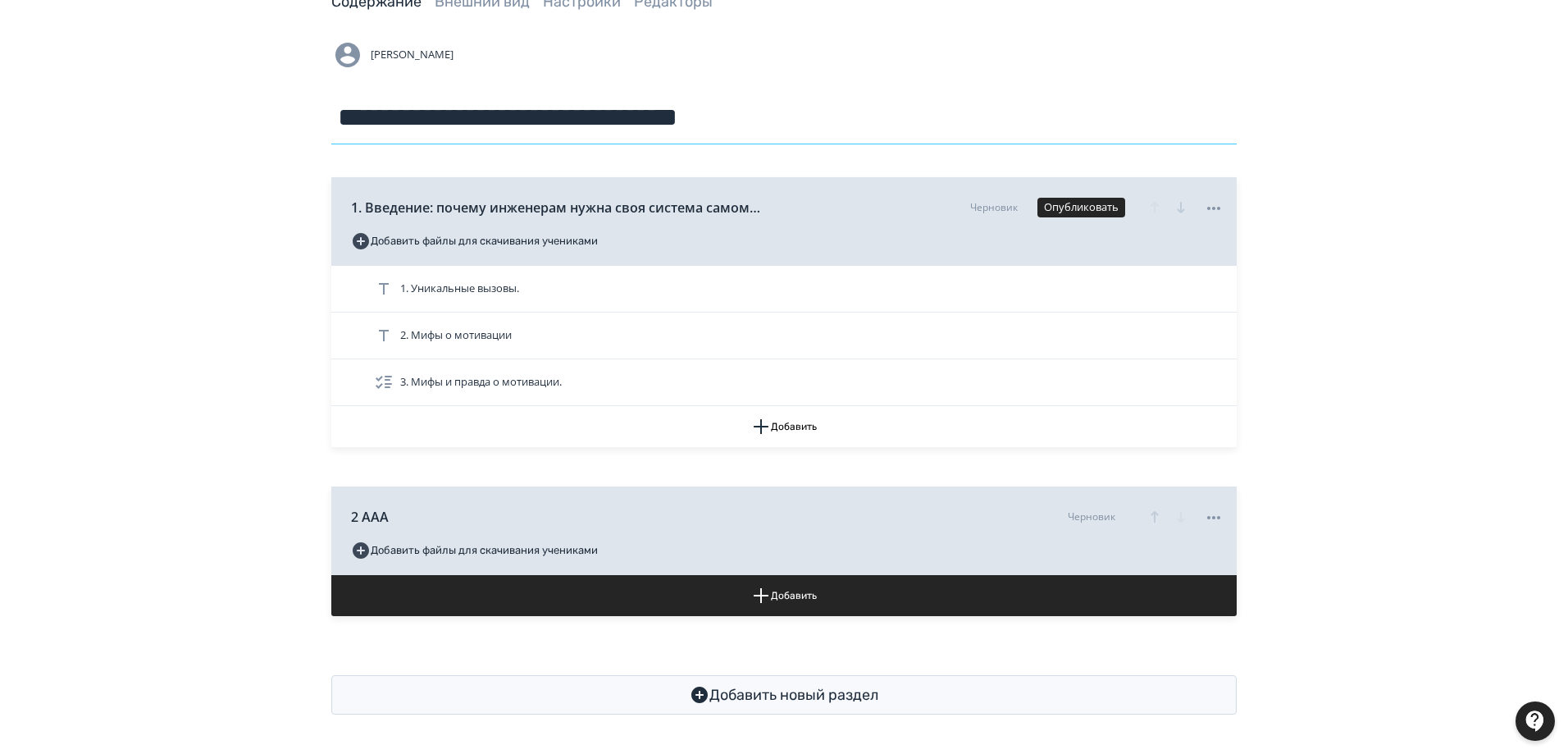
drag, startPoint x: 558, startPoint y: 127, endPoint x: 568, endPoint y: 124, distance: 10.4
click at [558, 125] on input "**********" at bounding box center [784, 118] width 906 height 53
click at [727, 93] on input "**********" at bounding box center [784, 118] width 906 height 53
click at [497, 122] on input "**********" at bounding box center [784, 118] width 906 height 53
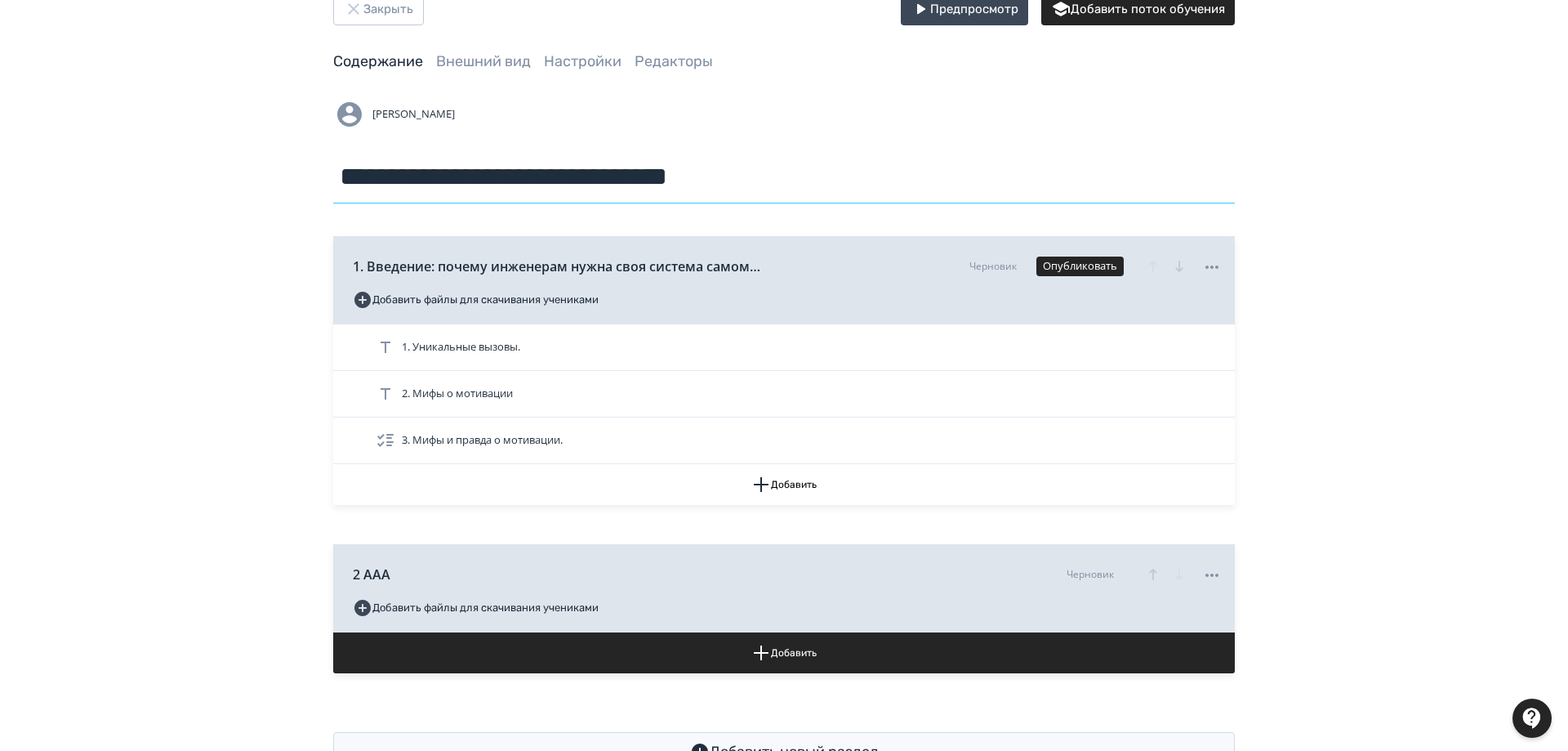
scroll to position [0, 0]
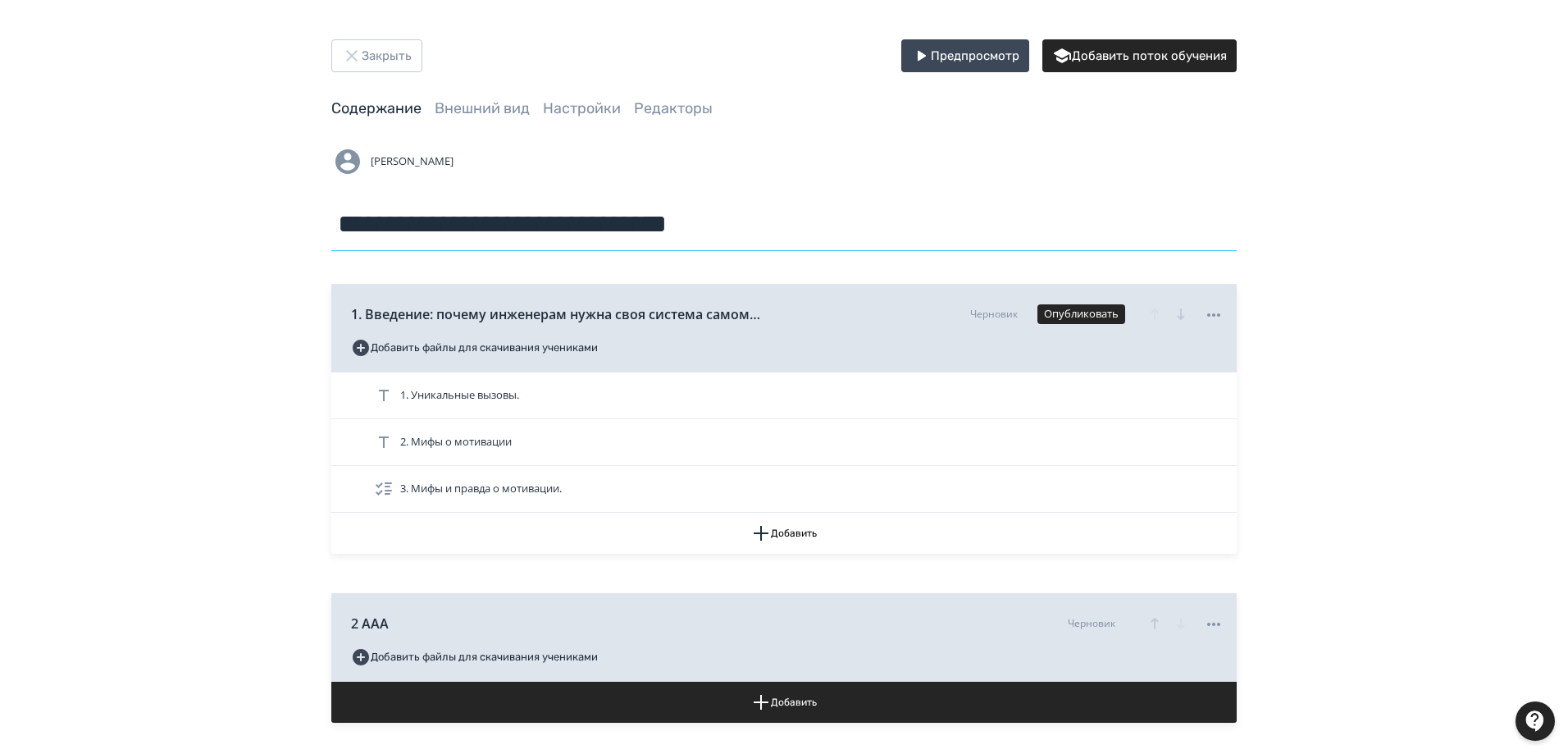
type input "**********"
click at [395, 52] on button "Закрыть" at bounding box center [377, 56] width 91 height 33
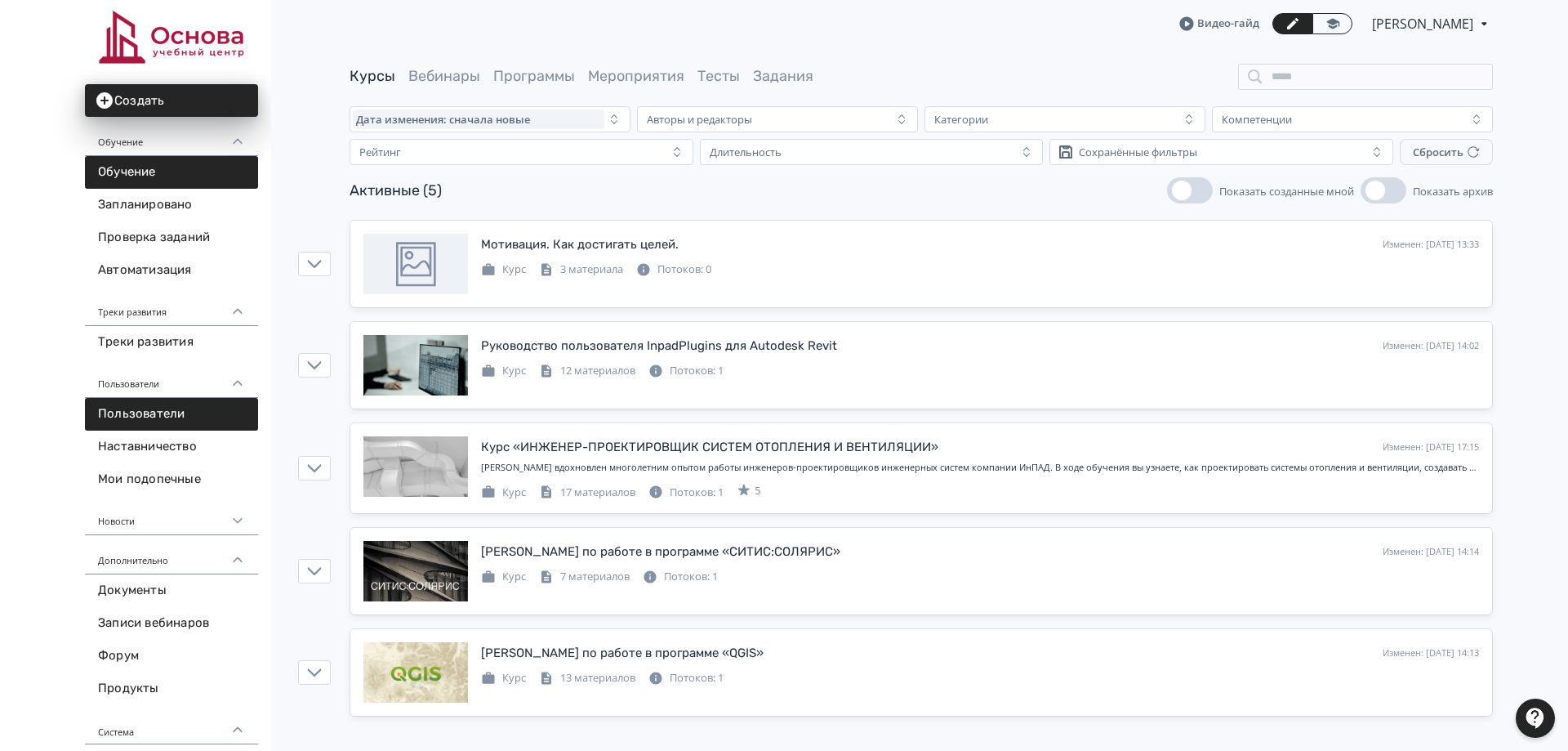
click at [173, 415] on link "Пользователи" at bounding box center [171, 414] width 173 height 33
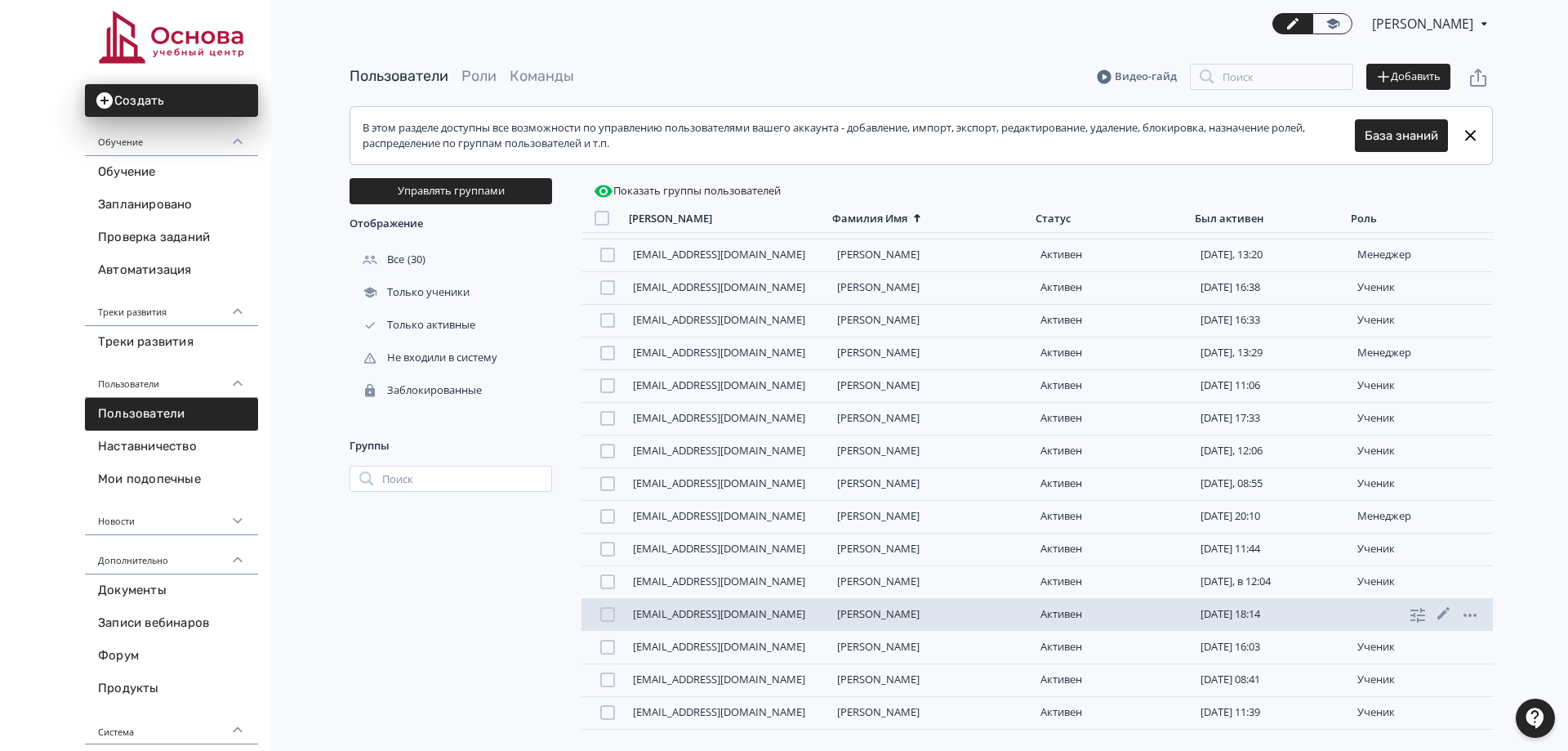
scroll to position [317, 0]
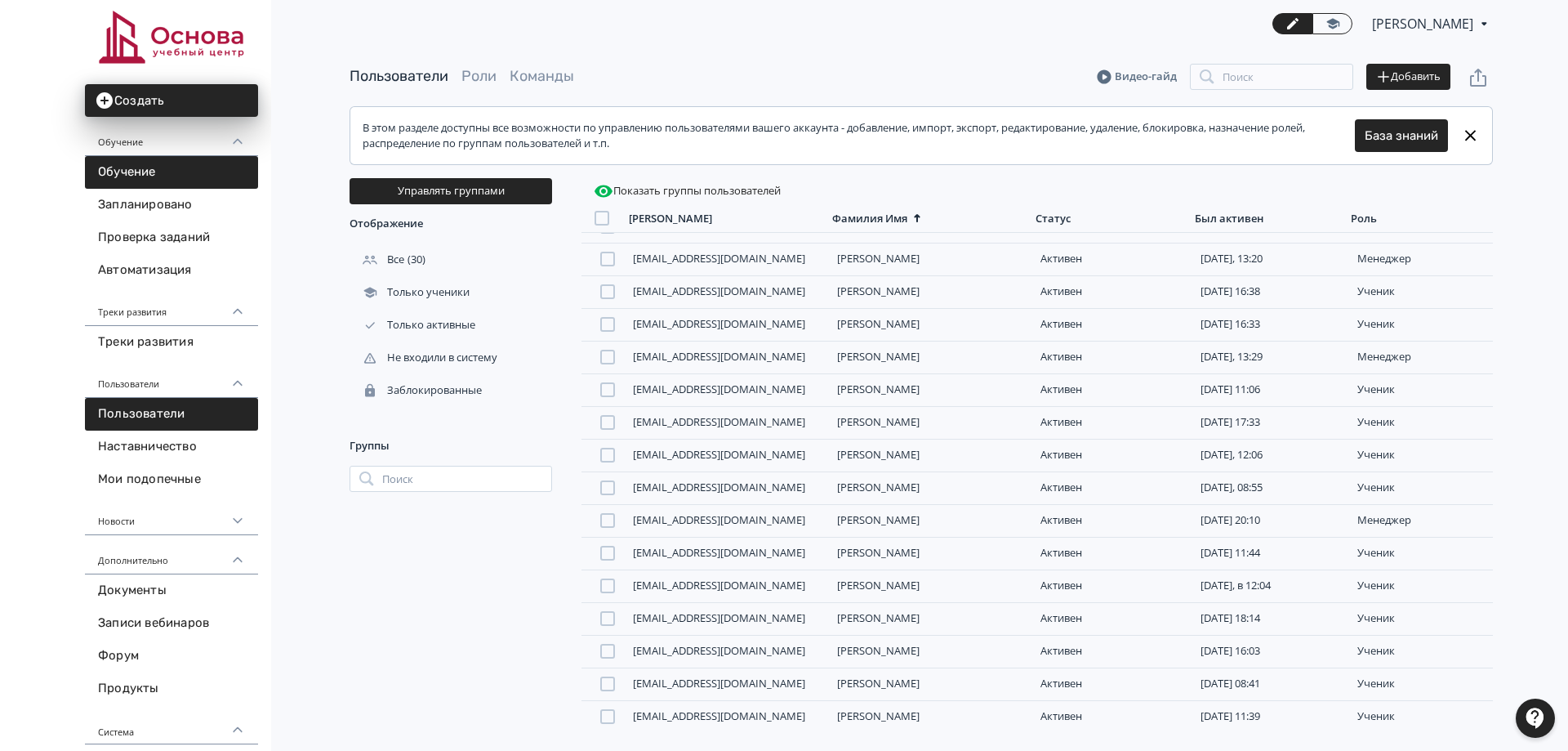
click at [176, 168] on link "Обучение" at bounding box center [171, 172] width 173 height 33
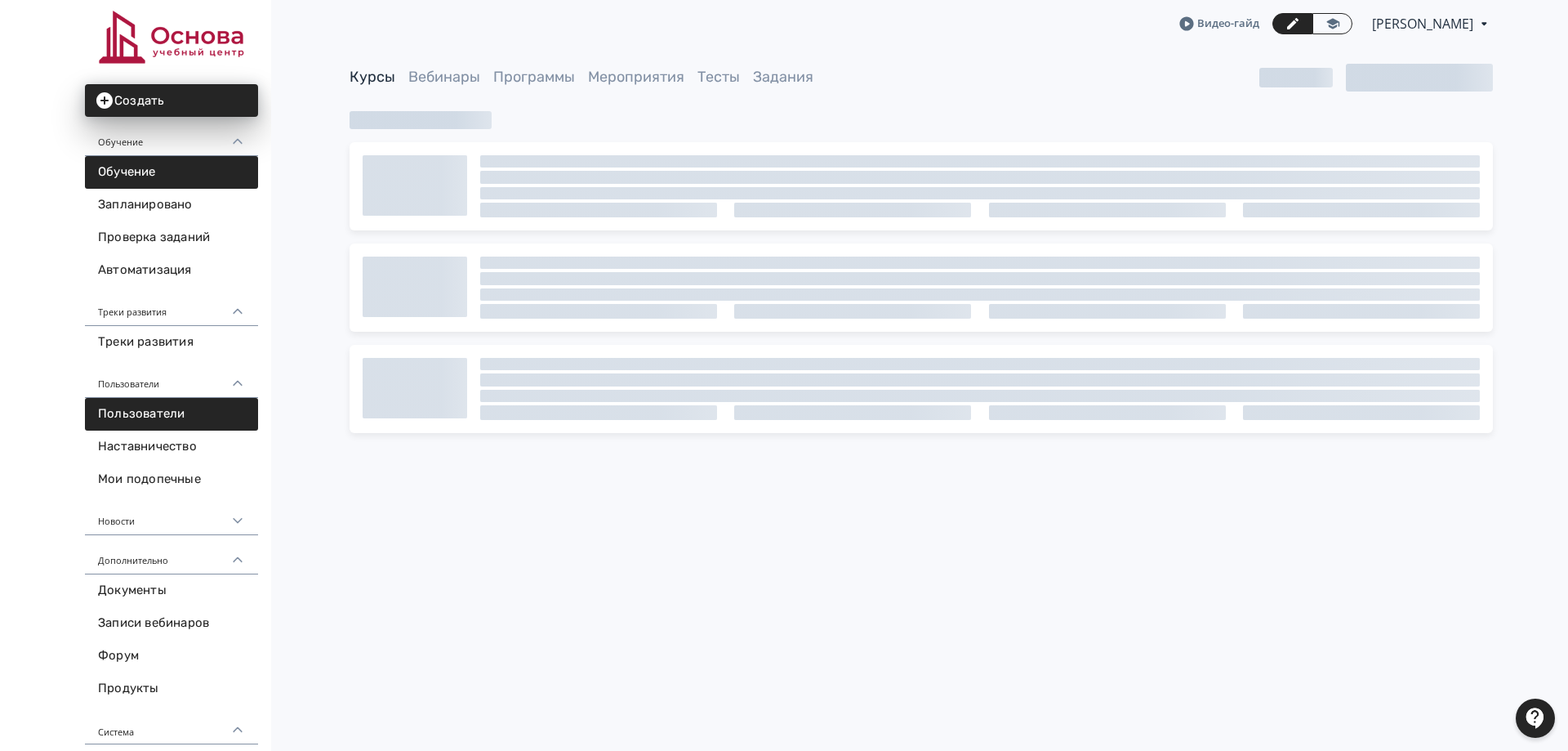
click at [193, 418] on link "Пользователи" at bounding box center [171, 414] width 173 height 33
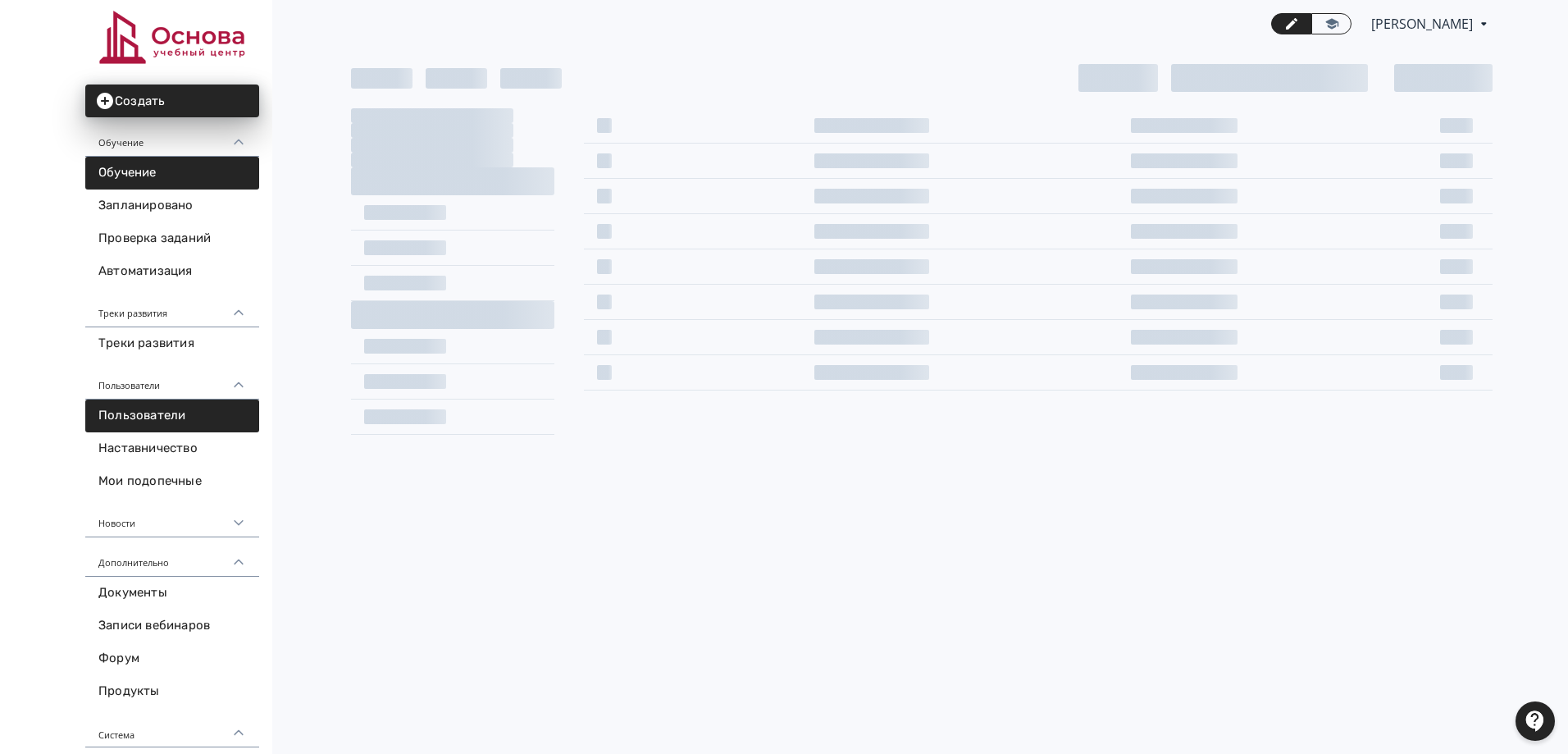
click at [169, 173] on link "Обучение" at bounding box center [172, 173] width 174 height 33
